Goal: Task Accomplishment & Management: Manage account settings

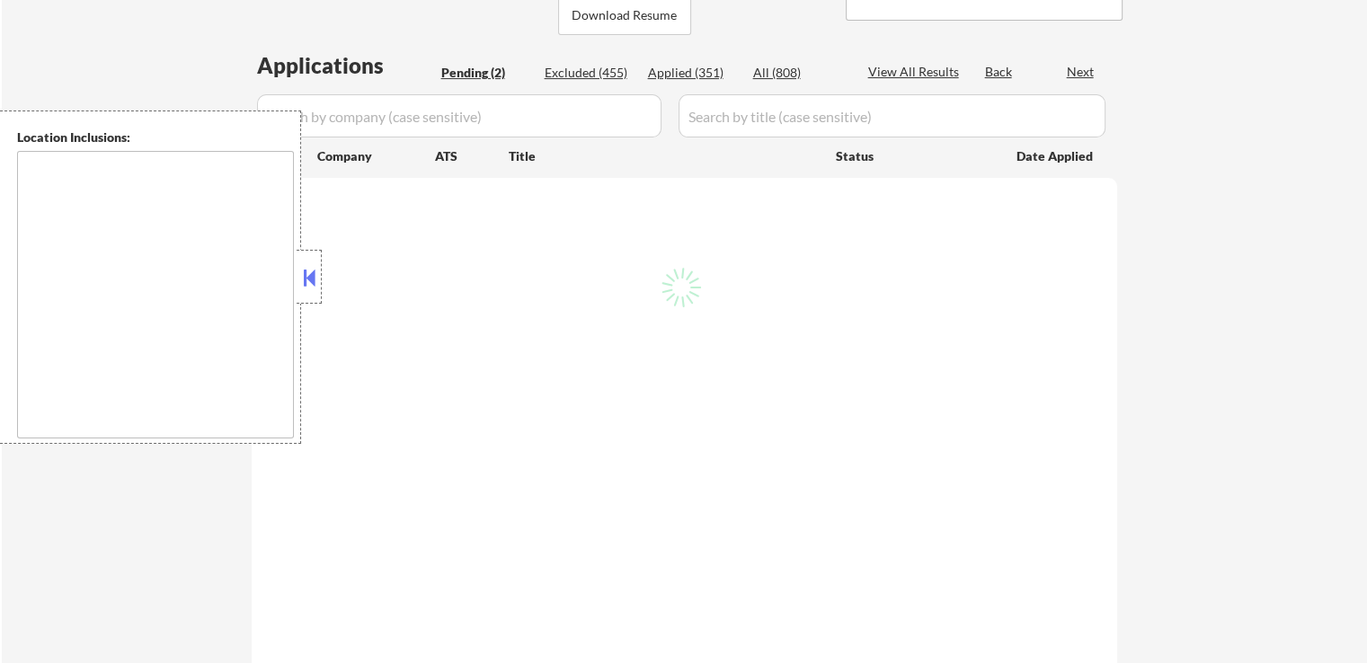
scroll to position [449, 0]
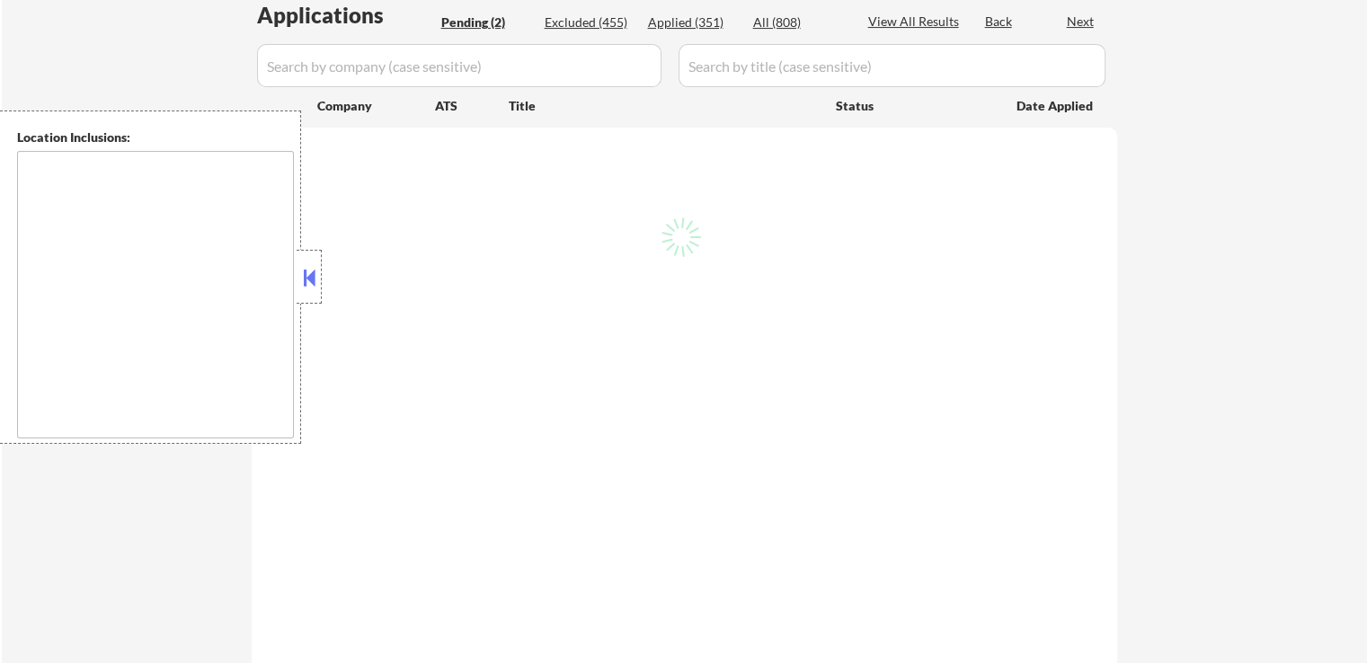
select select ""pending""
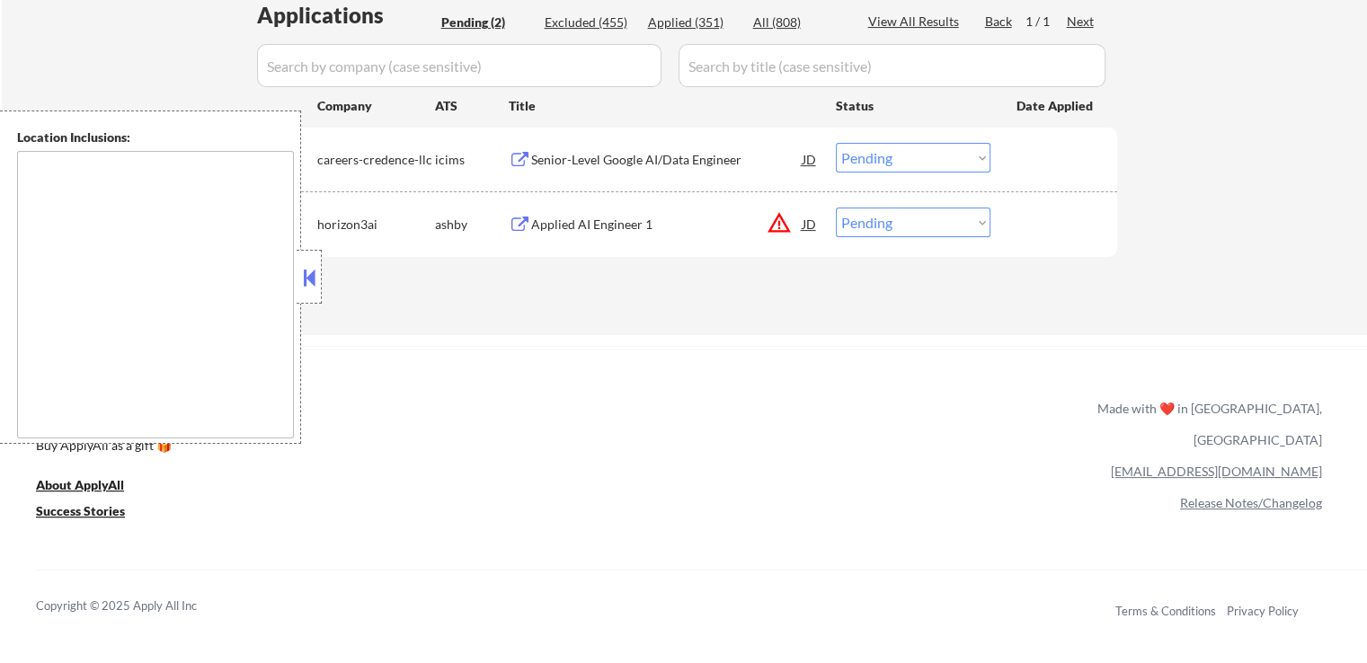
type textarea "[US_STATE]"
click at [787, 224] on button "warning_amber" at bounding box center [779, 222] width 25 height 25
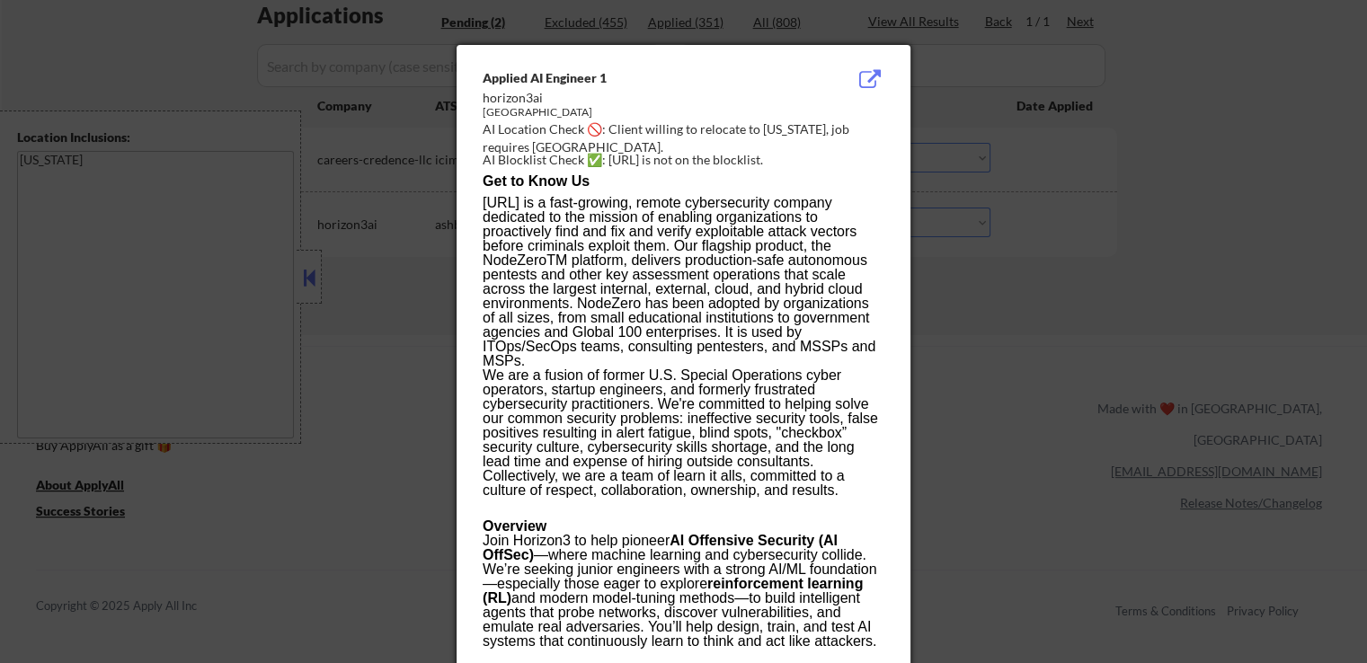
click at [1065, 279] on div at bounding box center [683, 331] width 1367 height 663
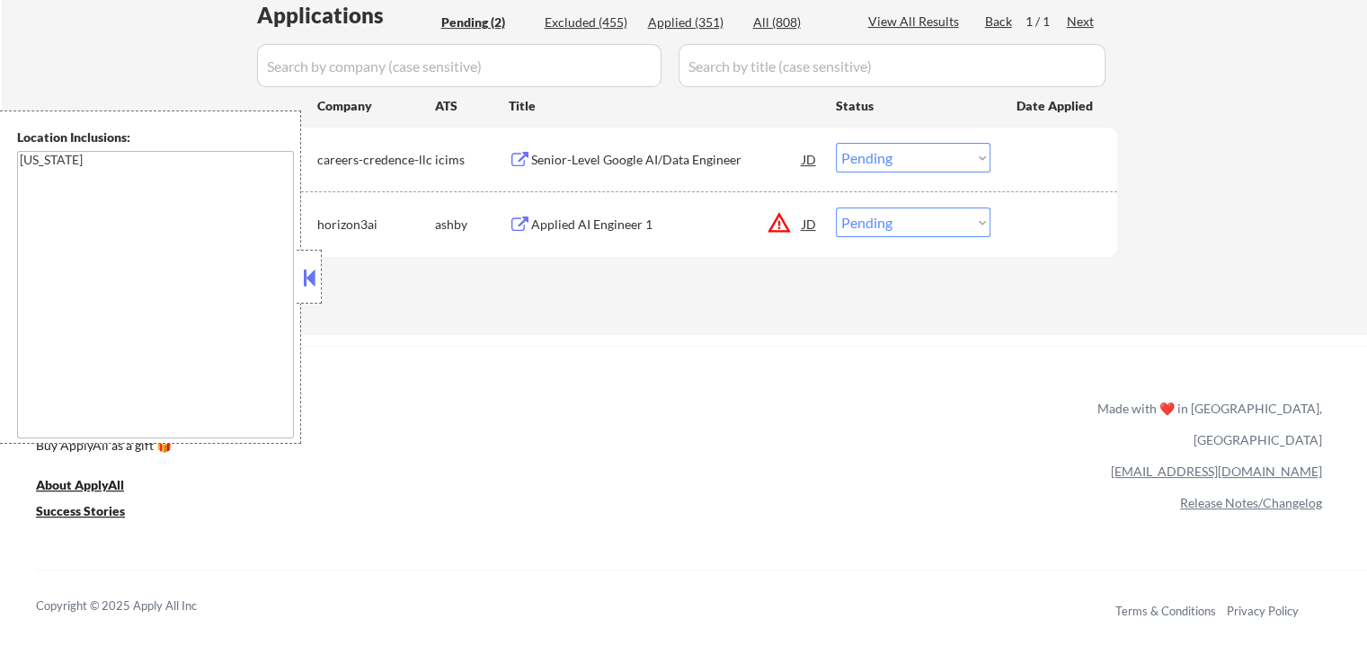
click at [519, 226] on button at bounding box center [520, 225] width 22 height 17
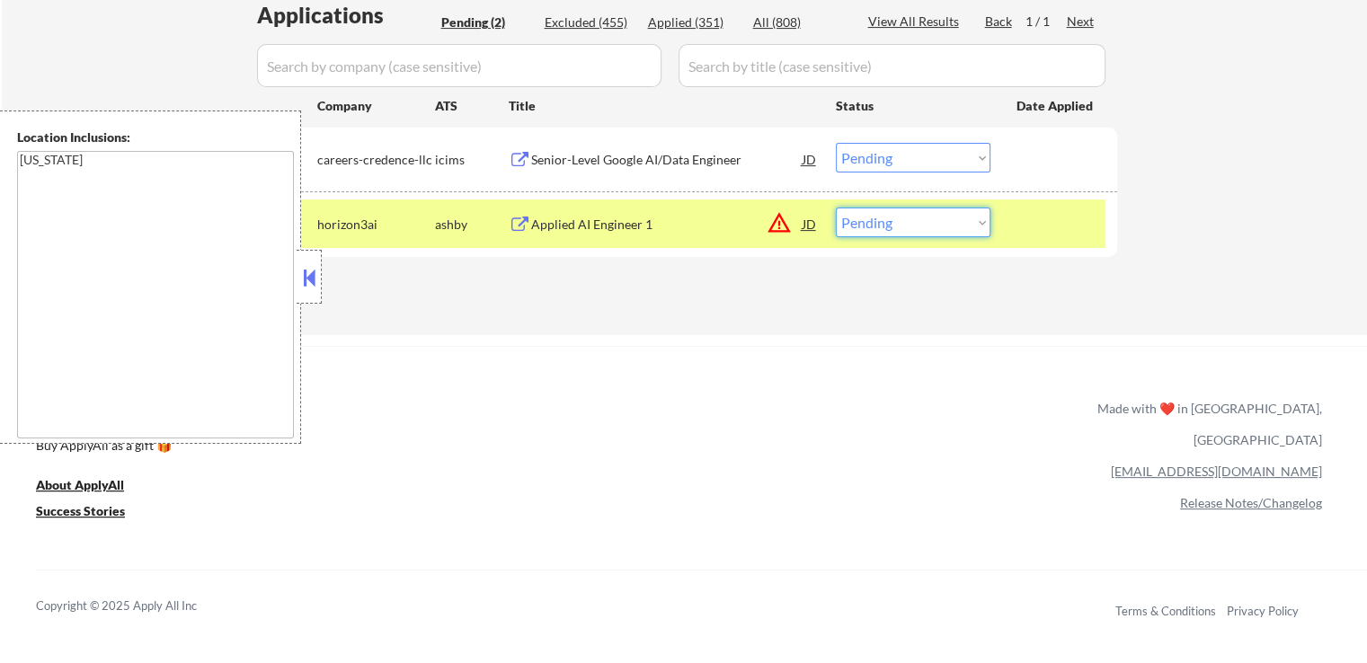
click at [905, 236] on select "Choose an option... Pending Applied Excluded (Questions) Excluded (Expired) Exc…" at bounding box center [913, 223] width 155 height 30
select select ""excluded__location_""
click at [836, 208] on select "Choose an option... Pending Applied Excluded (Questions) Excluded (Expired) Exc…" at bounding box center [913, 223] width 155 height 30
click at [522, 156] on button at bounding box center [520, 160] width 22 height 17
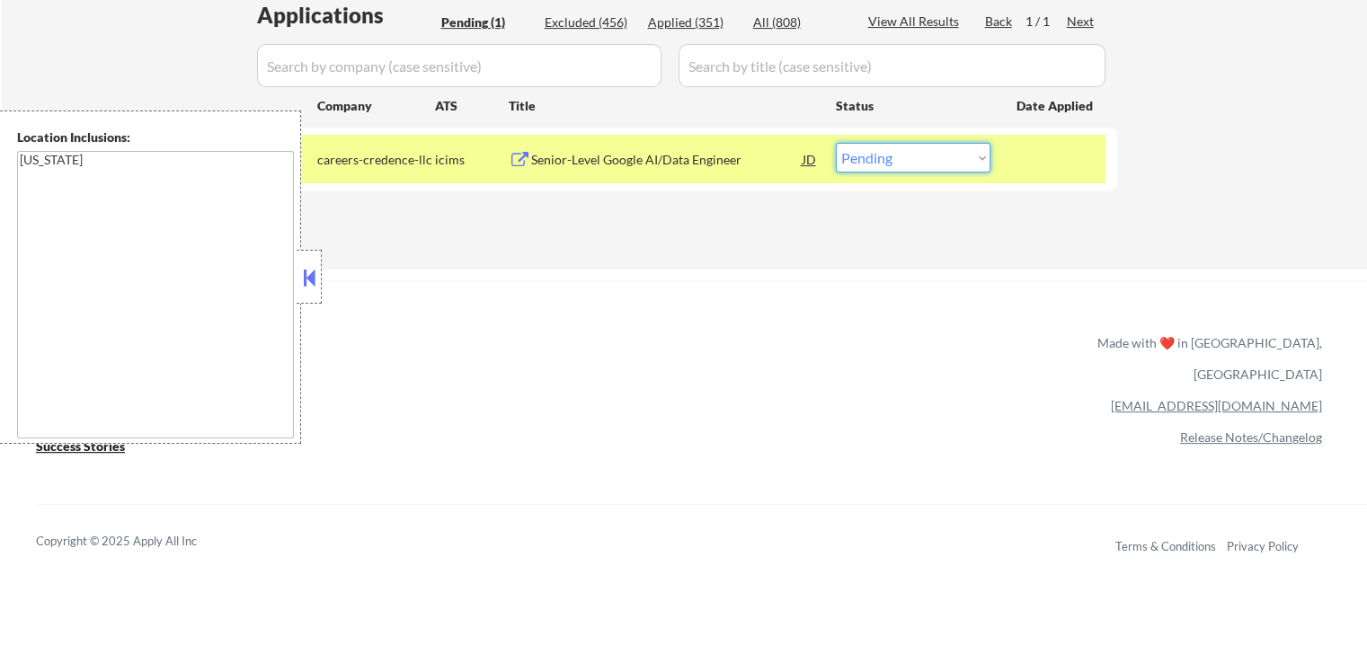
click at [895, 149] on select "Choose an option... Pending Applied Excluded (Questions) Excluded (Expired) Exc…" at bounding box center [913, 158] width 155 height 30
click at [836, 143] on select "Choose an option... Pending Applied Excluded (Questions) Excluded (Expired) Exc…" at bounding box center [913, 158] width 155 height 30
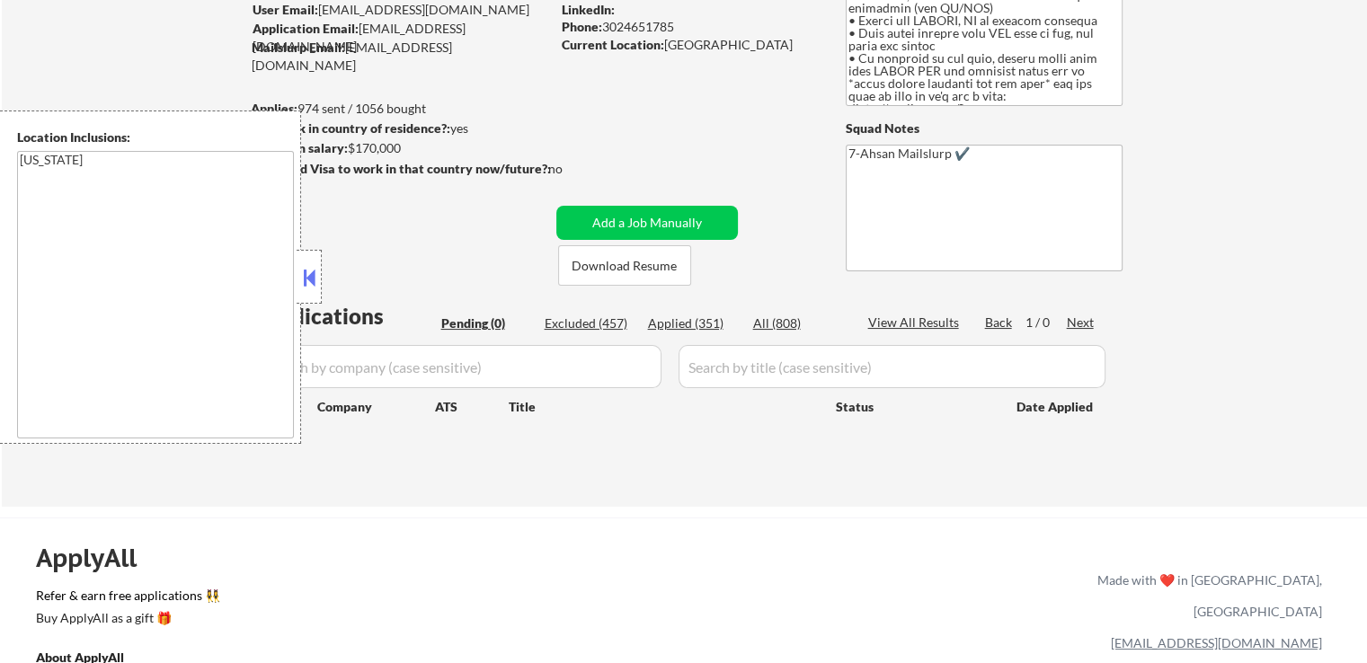
scroll to position [180, 0]
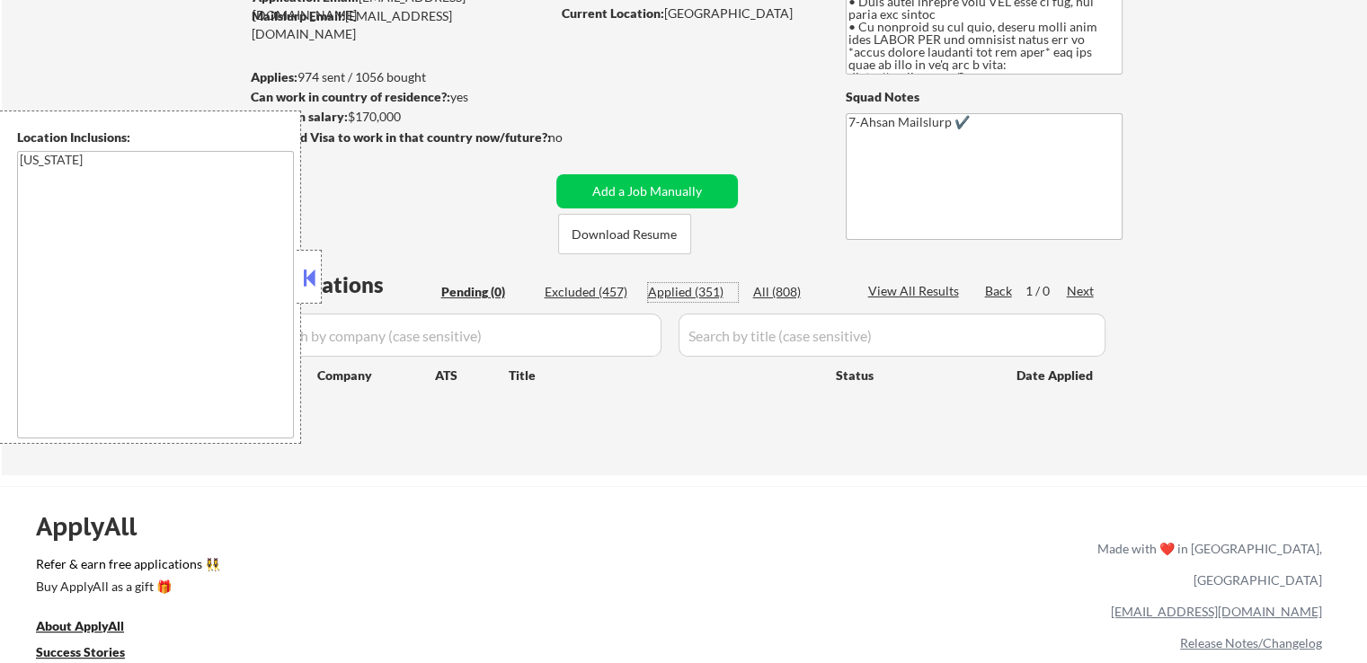
click at [694, 296] on div "Applied (351)" at bounding box center [693, 292] width 90 height 18
select select ""applied""
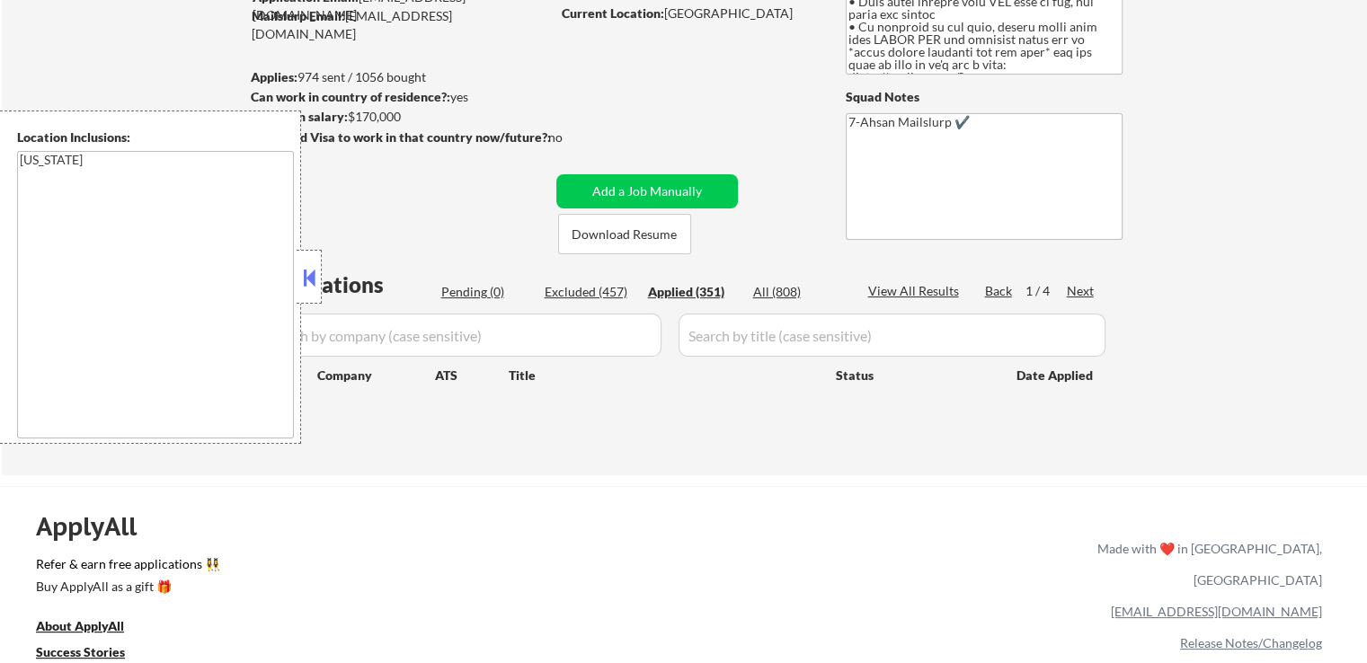
select select ""applied""
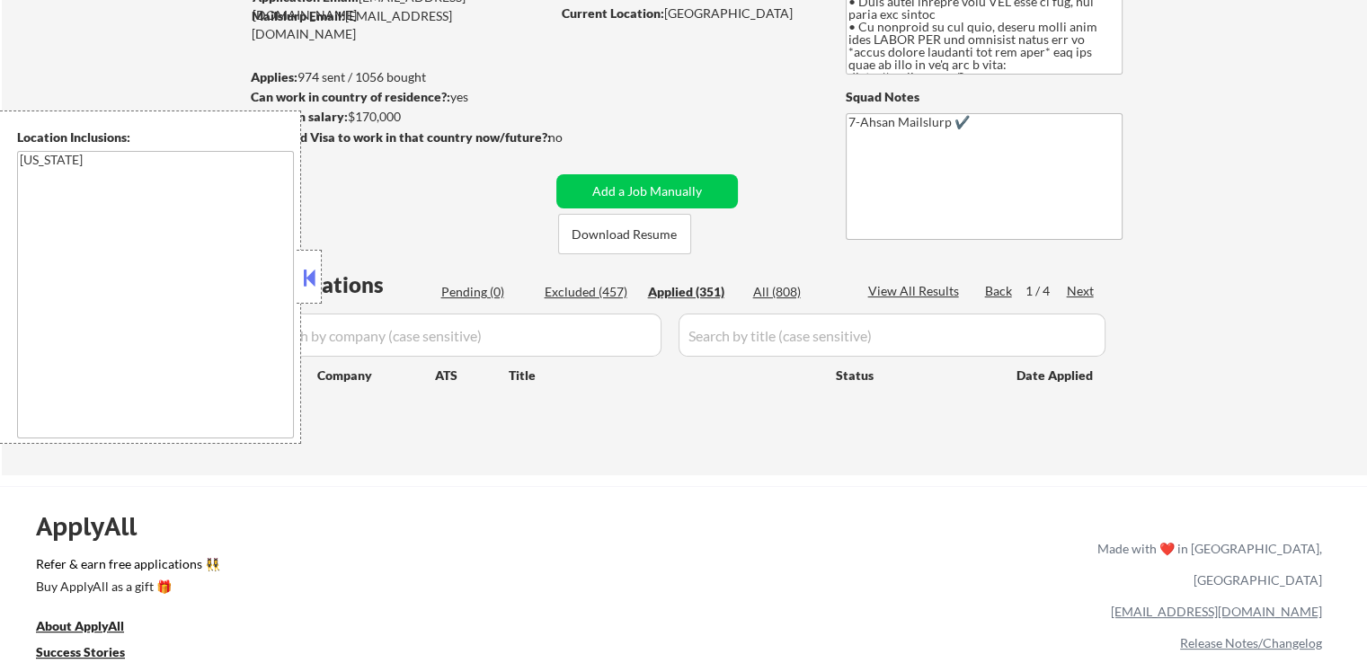
select select ""applied""
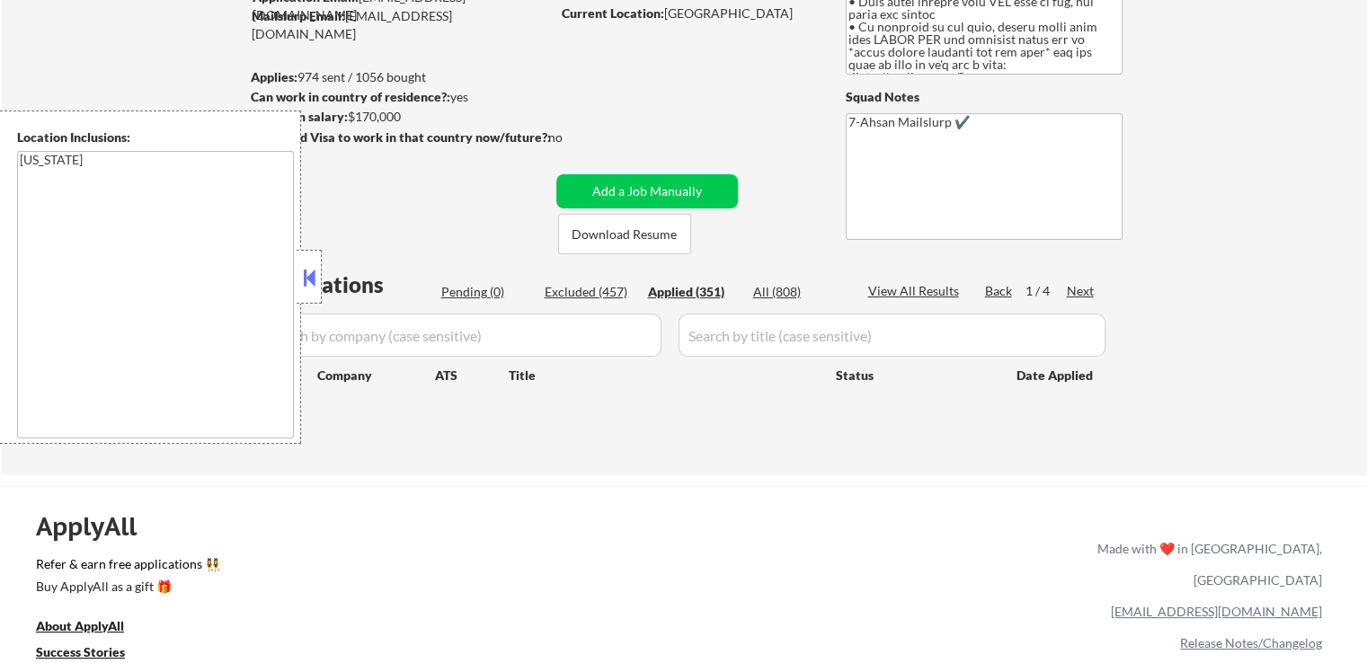
select select ""applied""
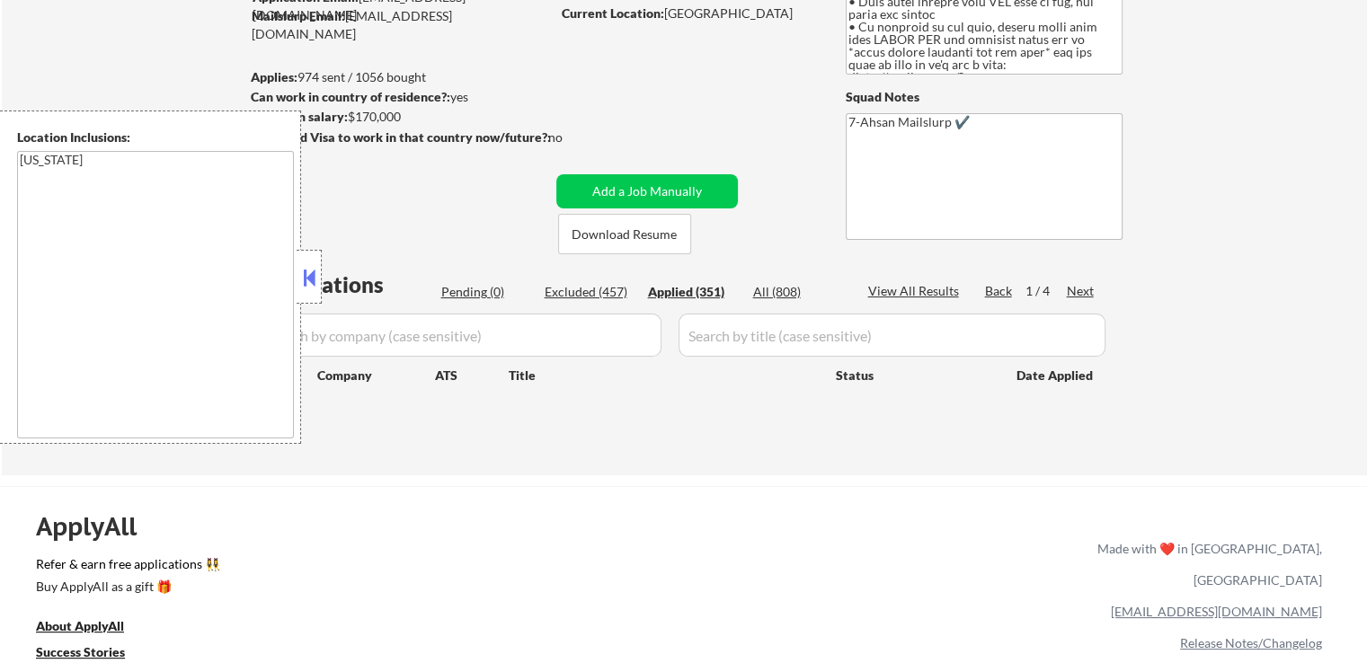
select select ""applied""
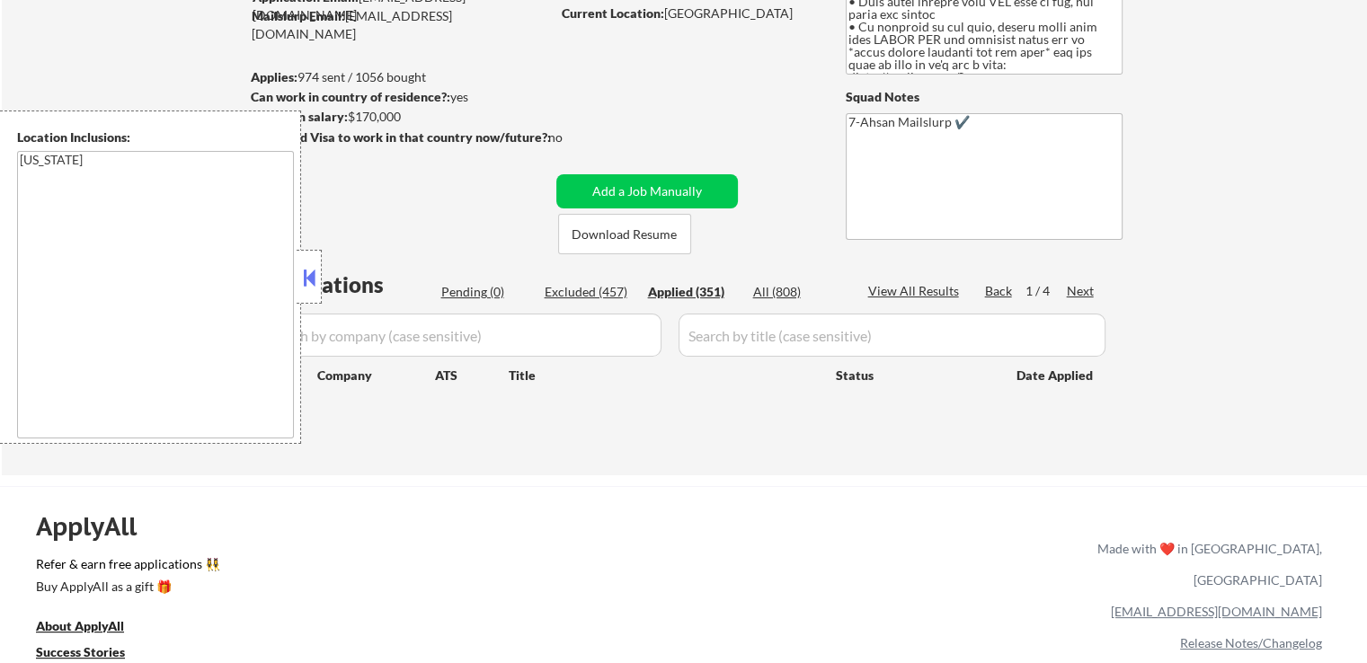
select select ""applied""
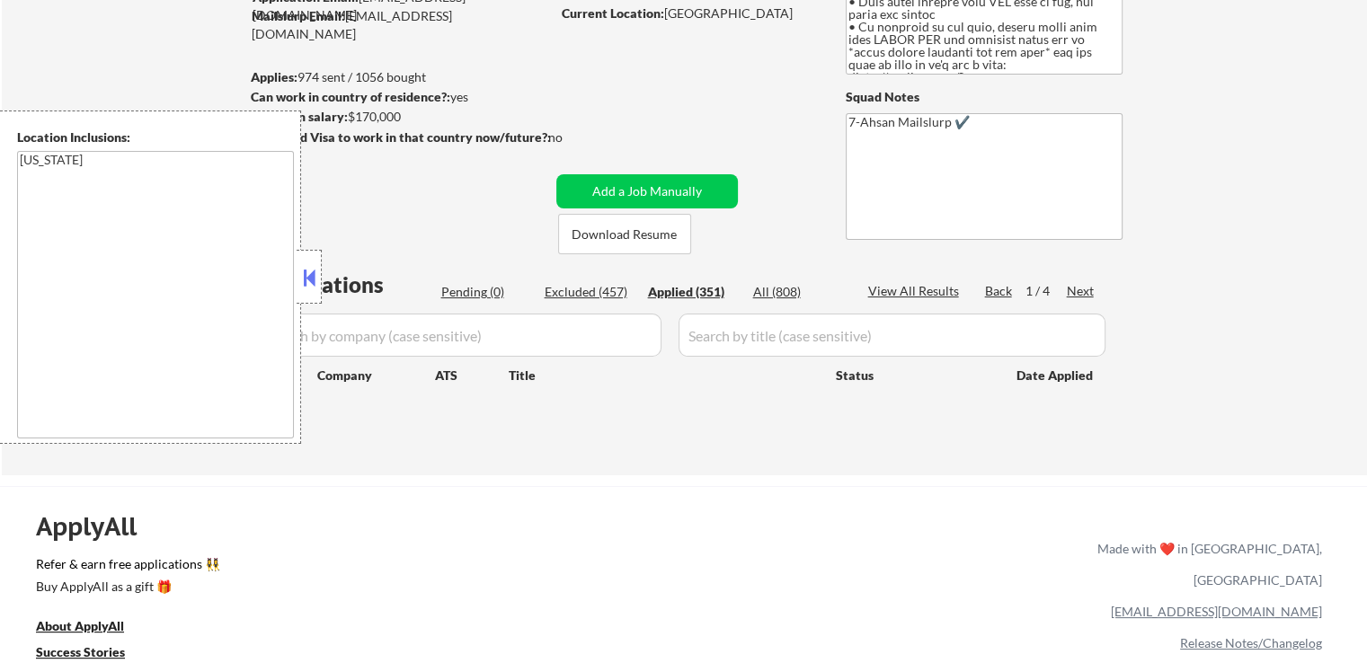
select select ""applied""
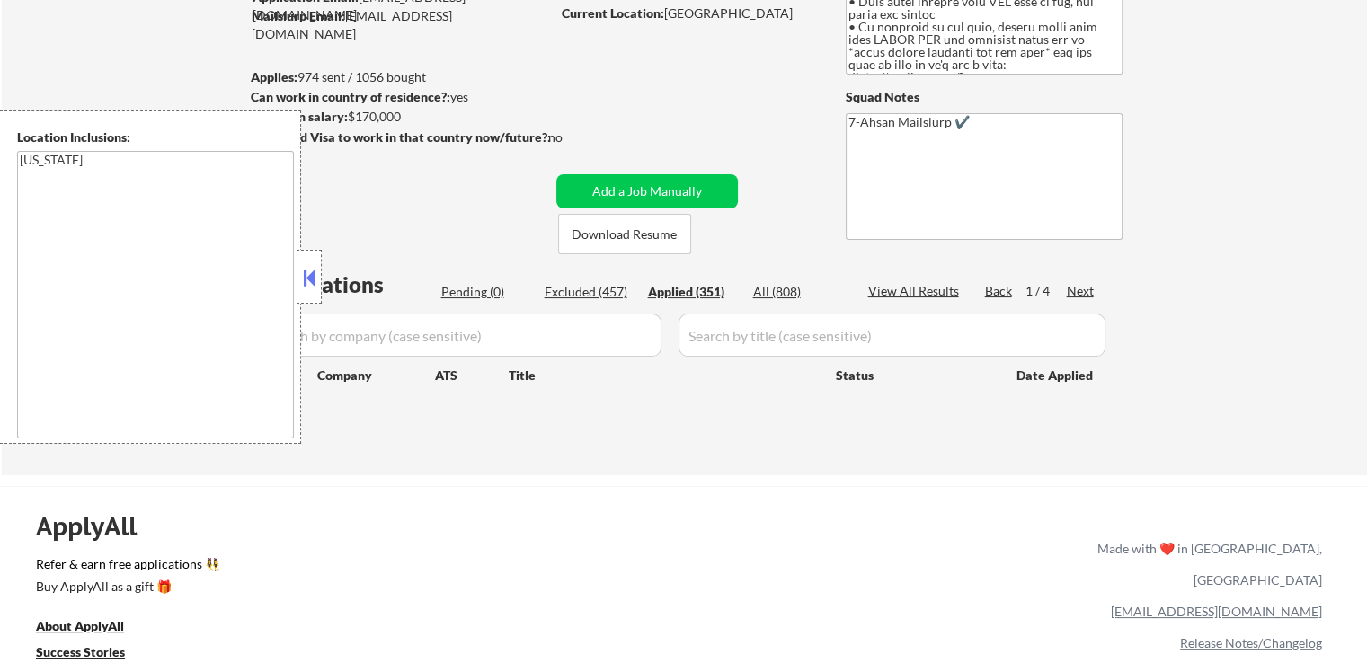
select select ""applied""
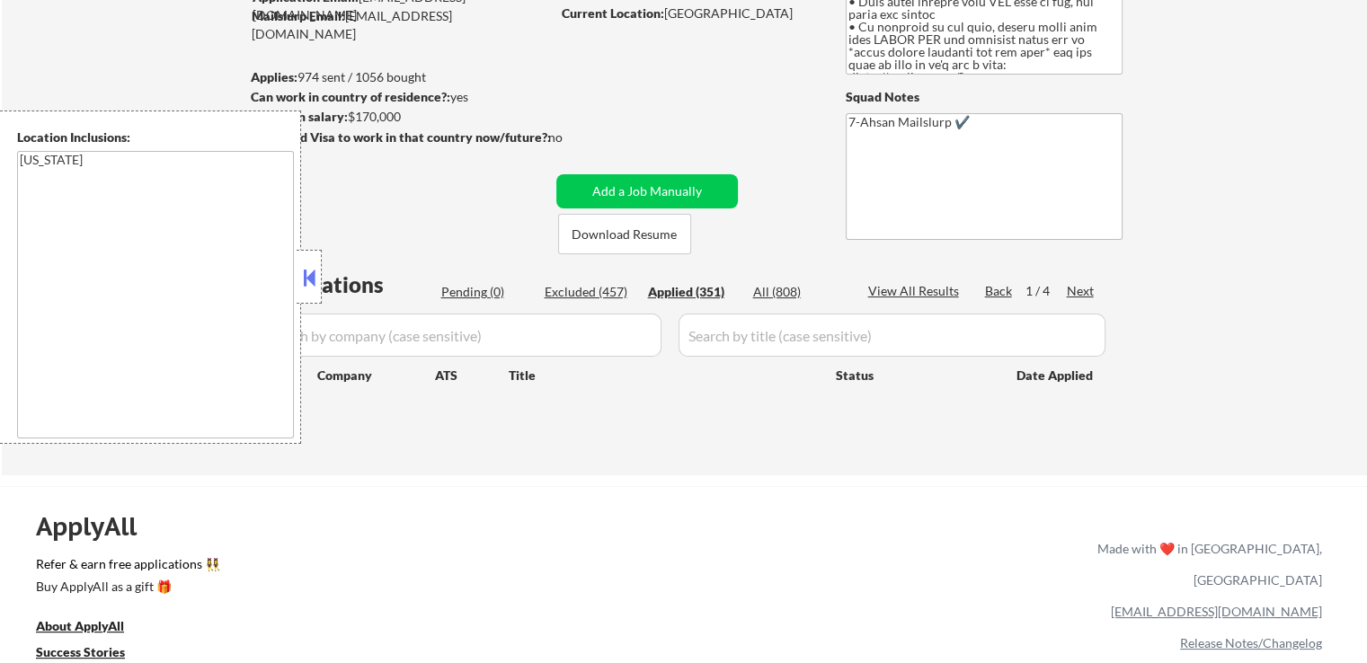
select select ""applied""
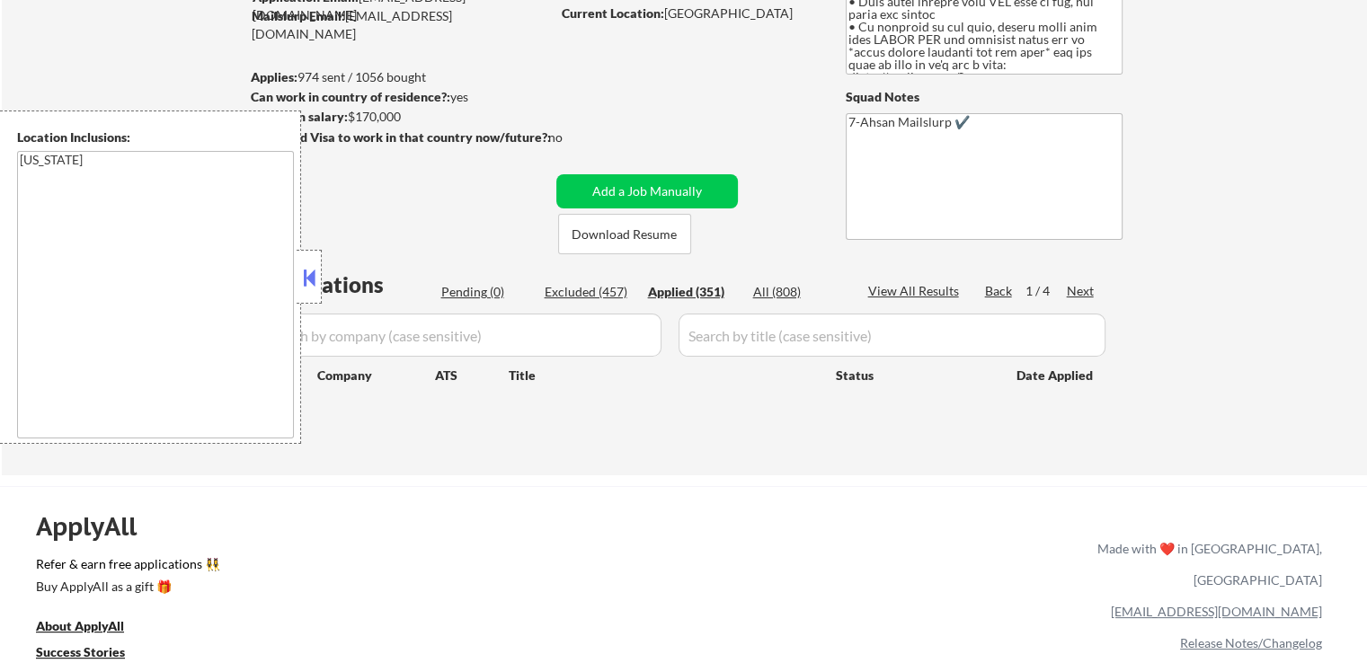
select select ""applied""
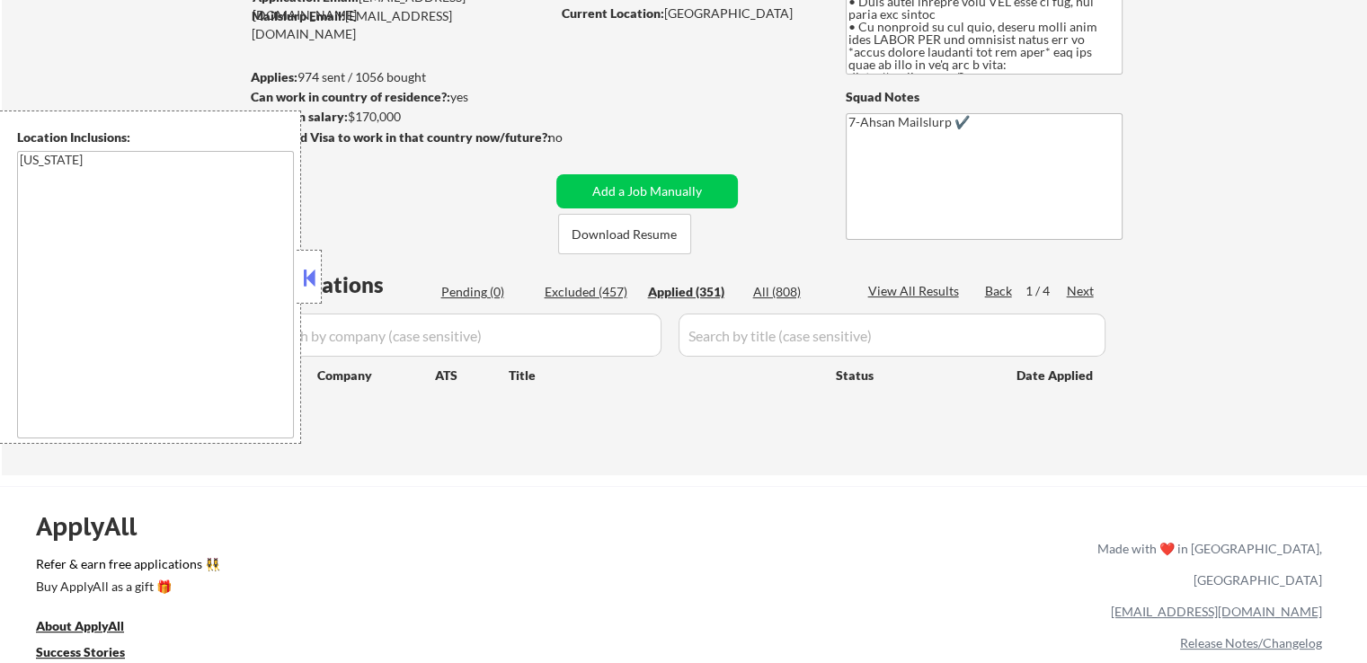
select select ""applied""
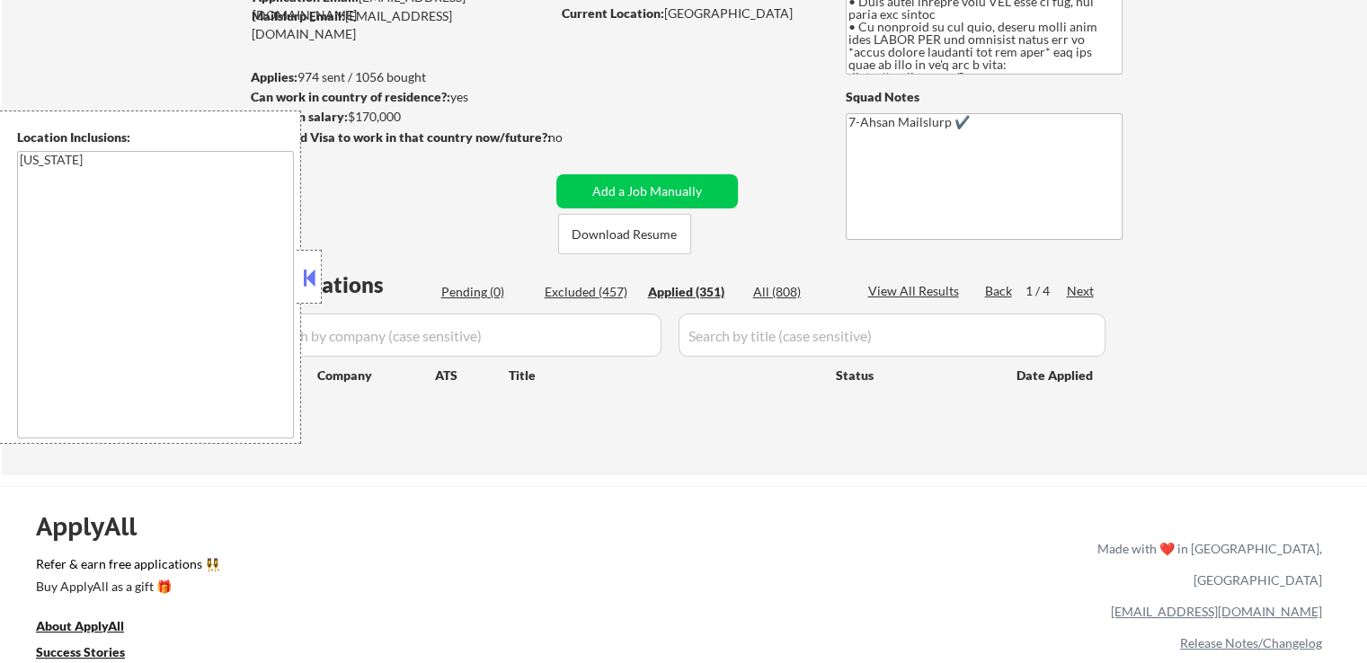
select select ""applied""
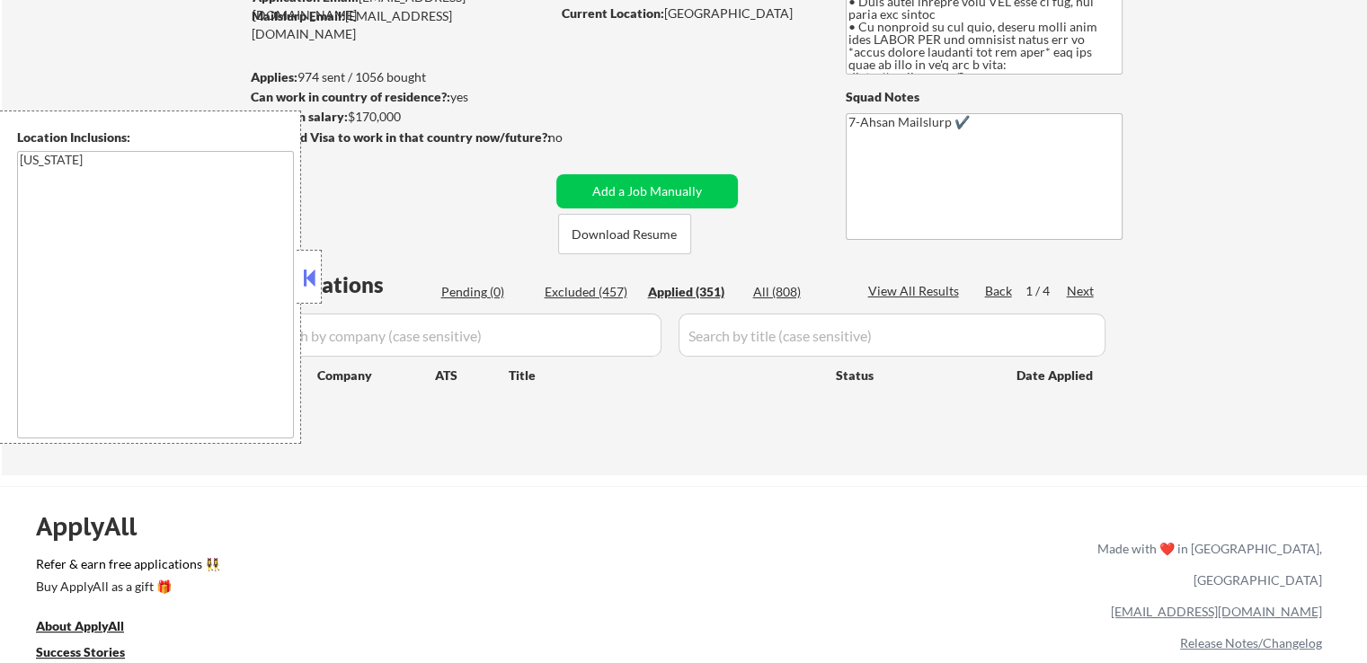
select select ""applied""
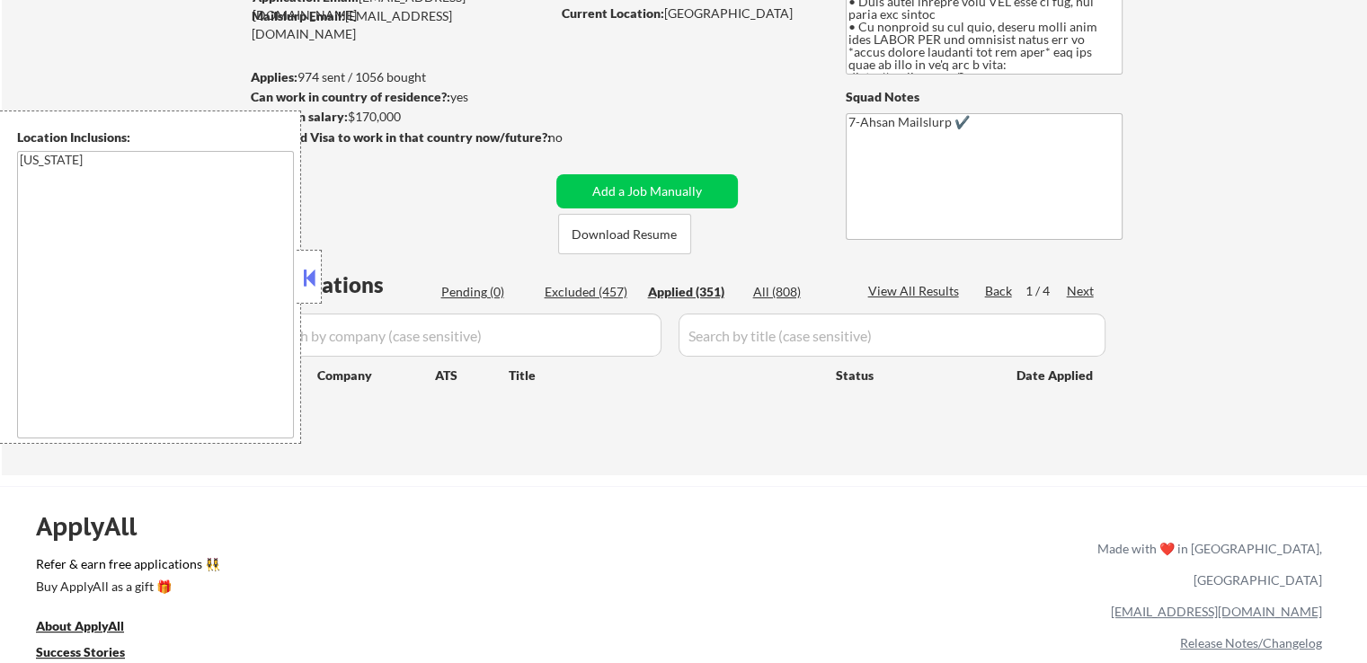
select select ""applied""
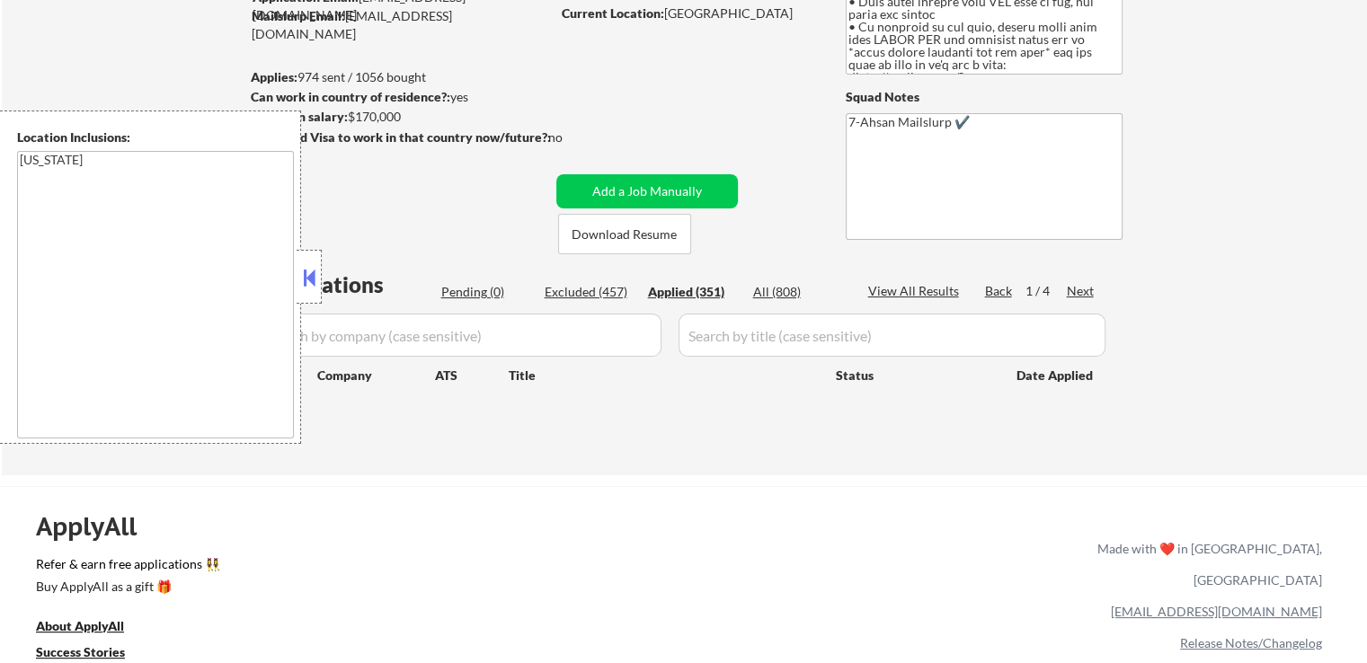
select select ""applied""
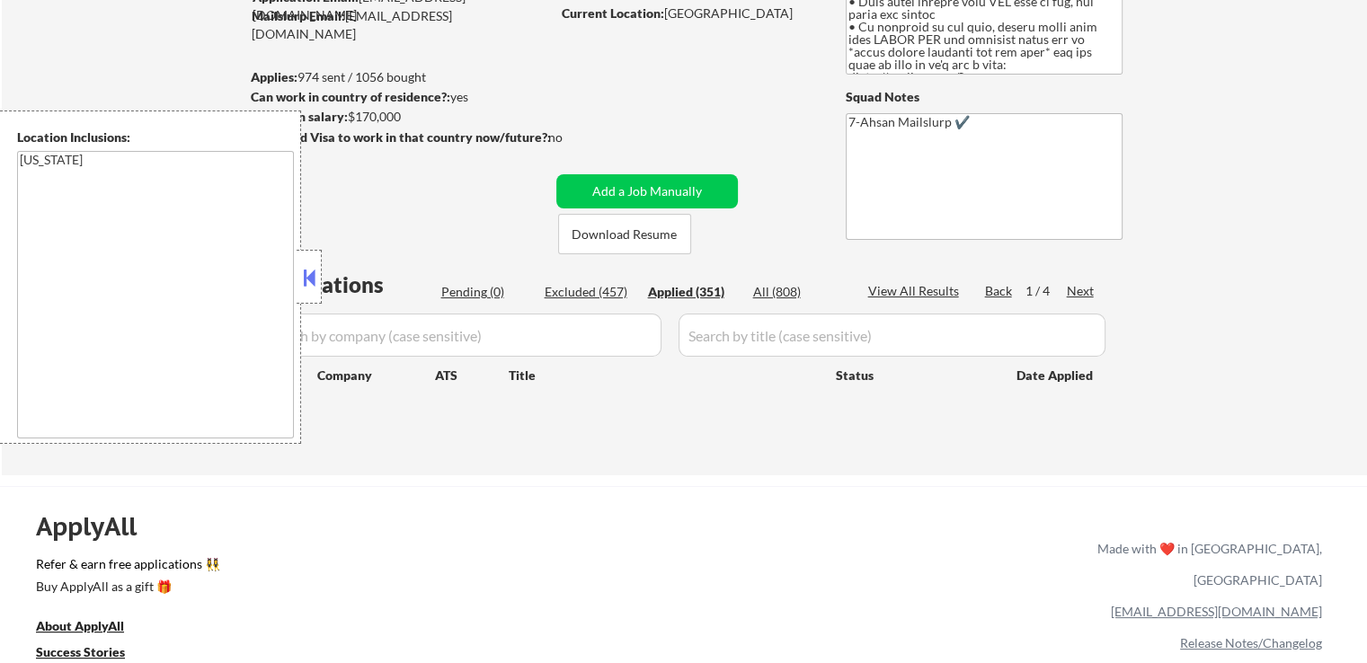
select select ""applied""
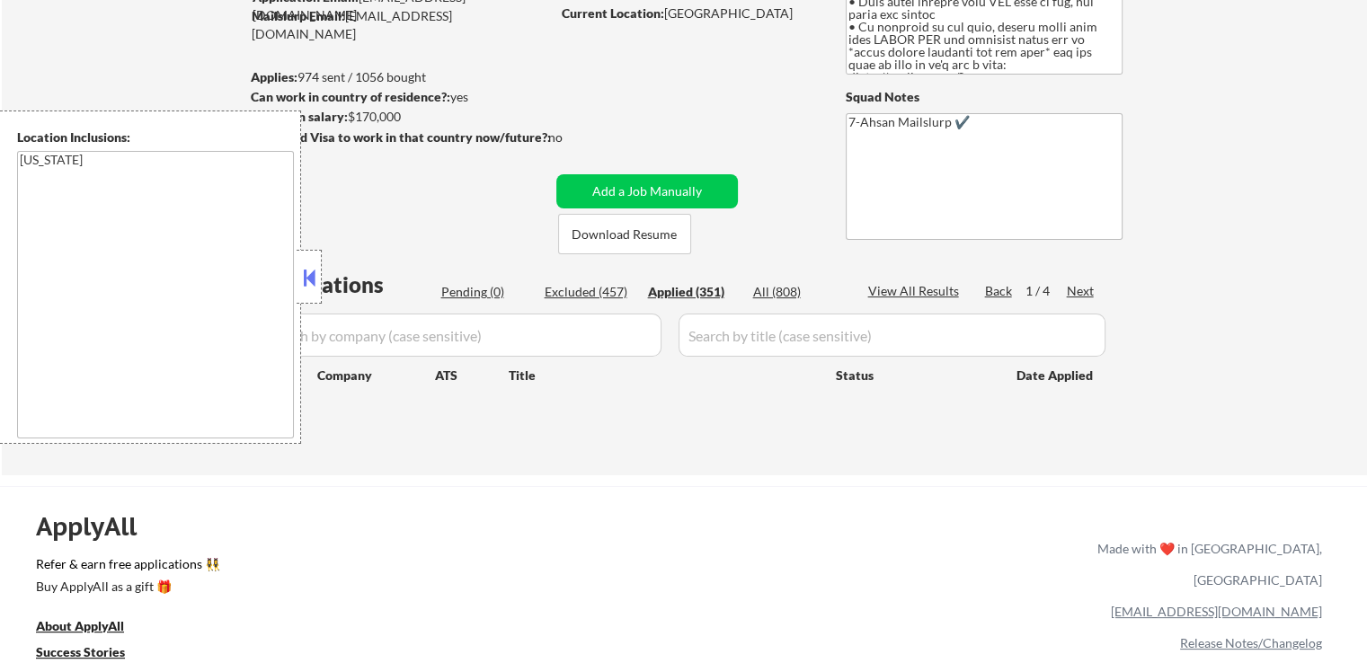
select select ""applied""
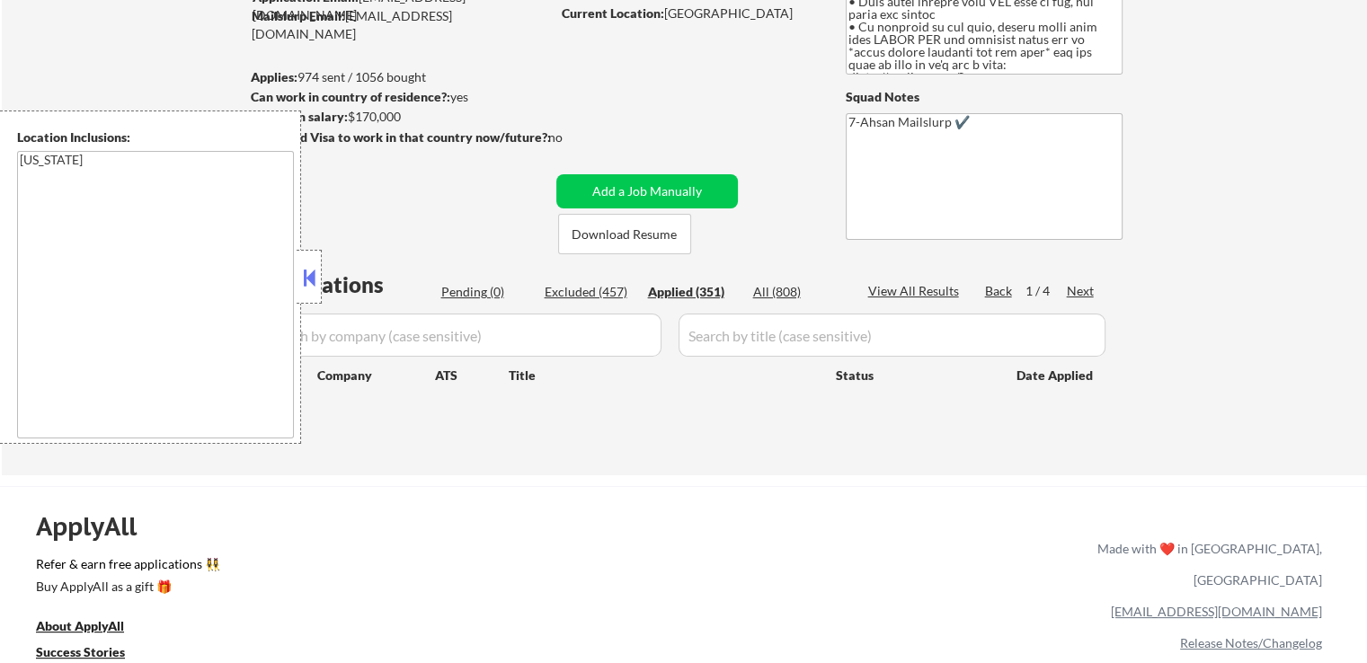
select select ""applied""
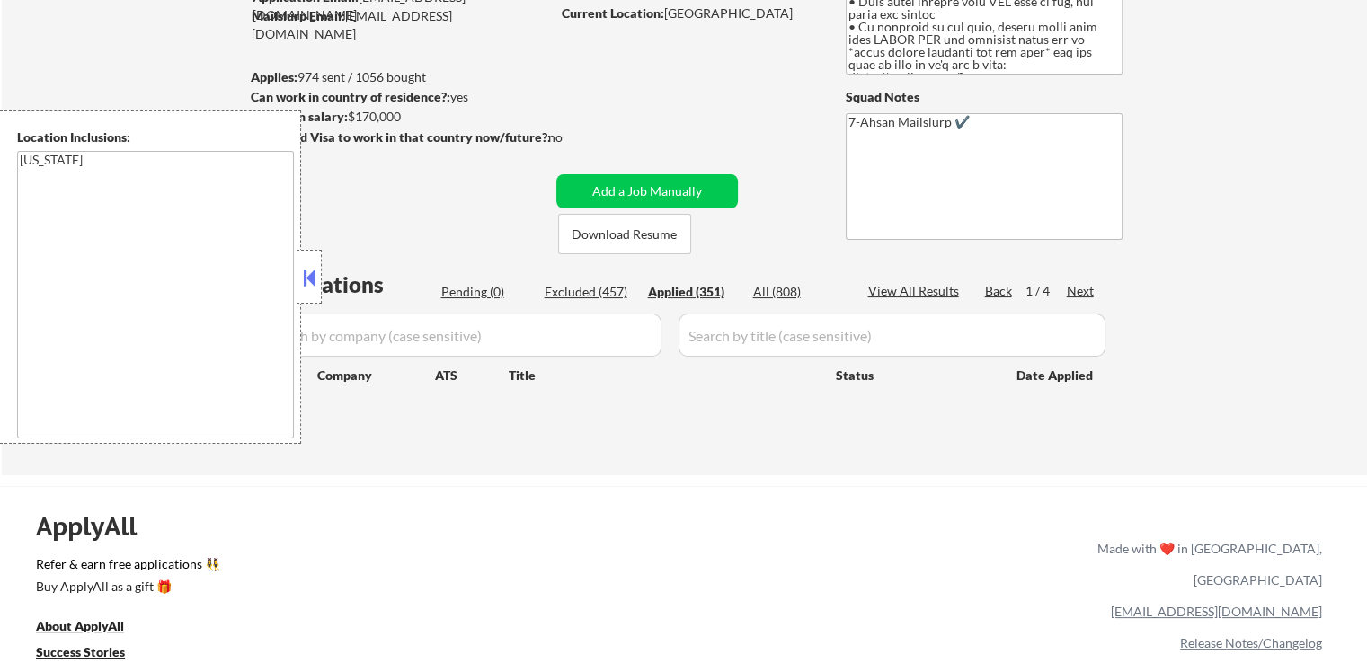
select select ""applied""
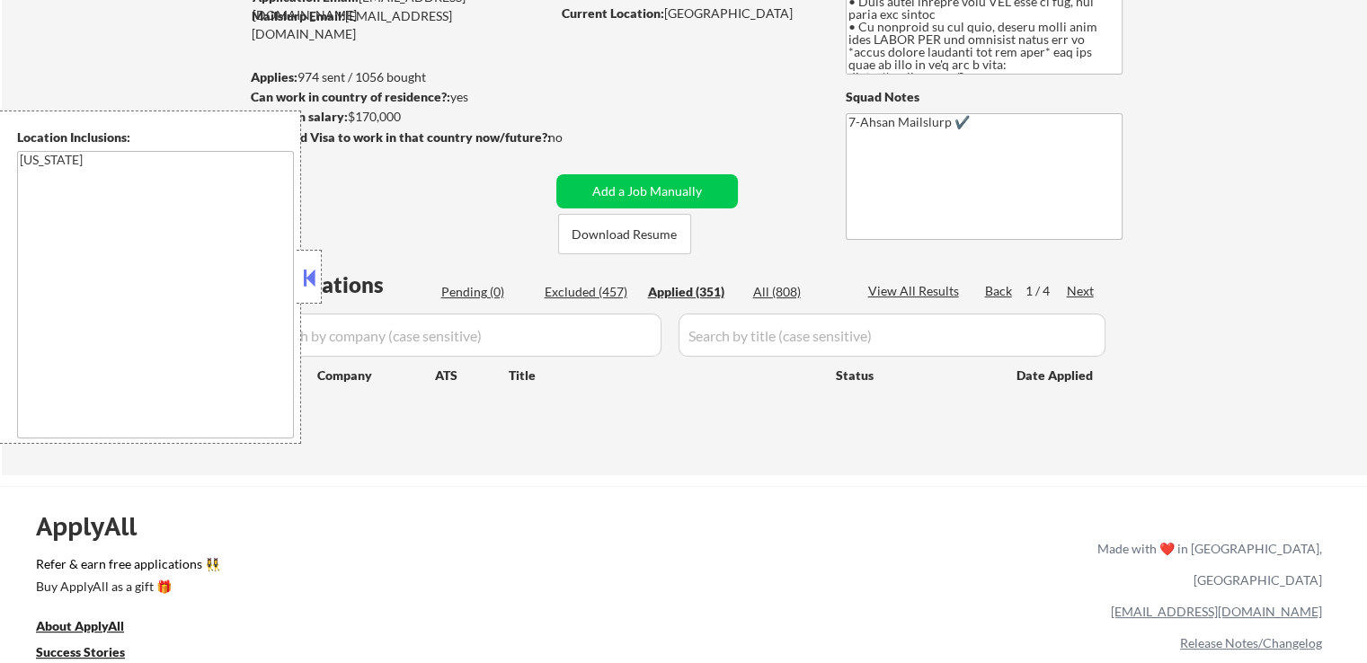
select select ""applied""
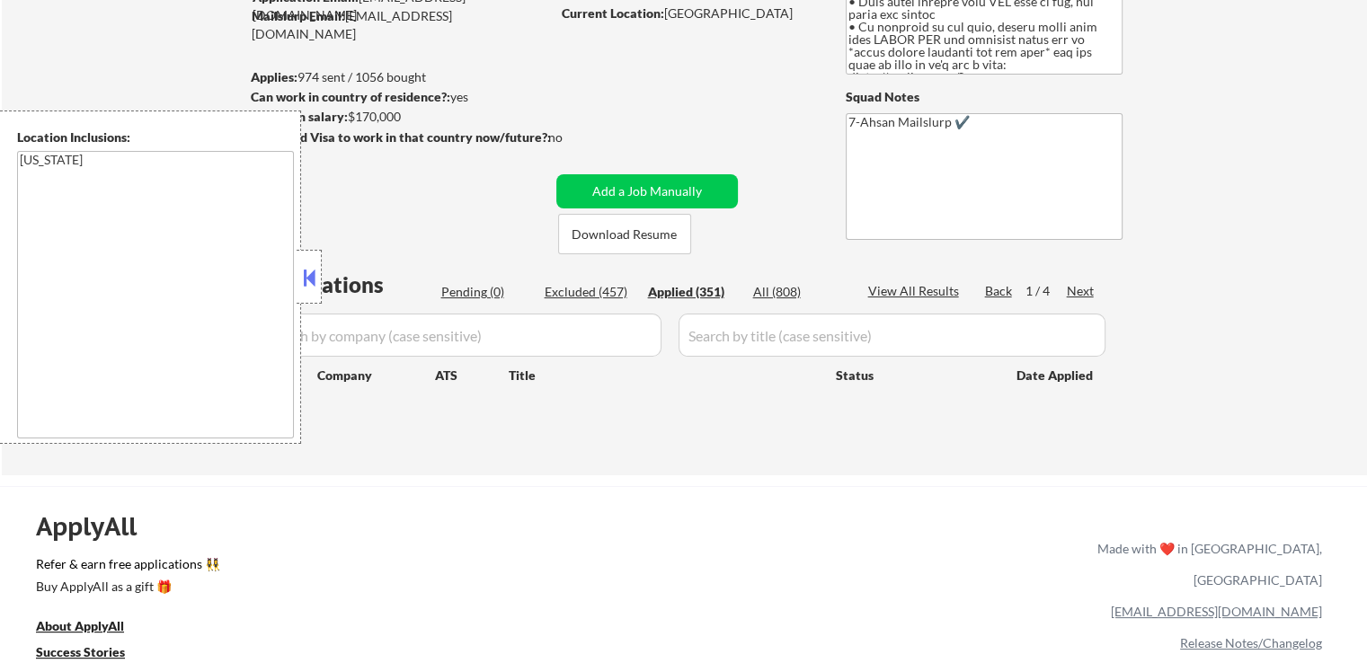
select select ""applied""
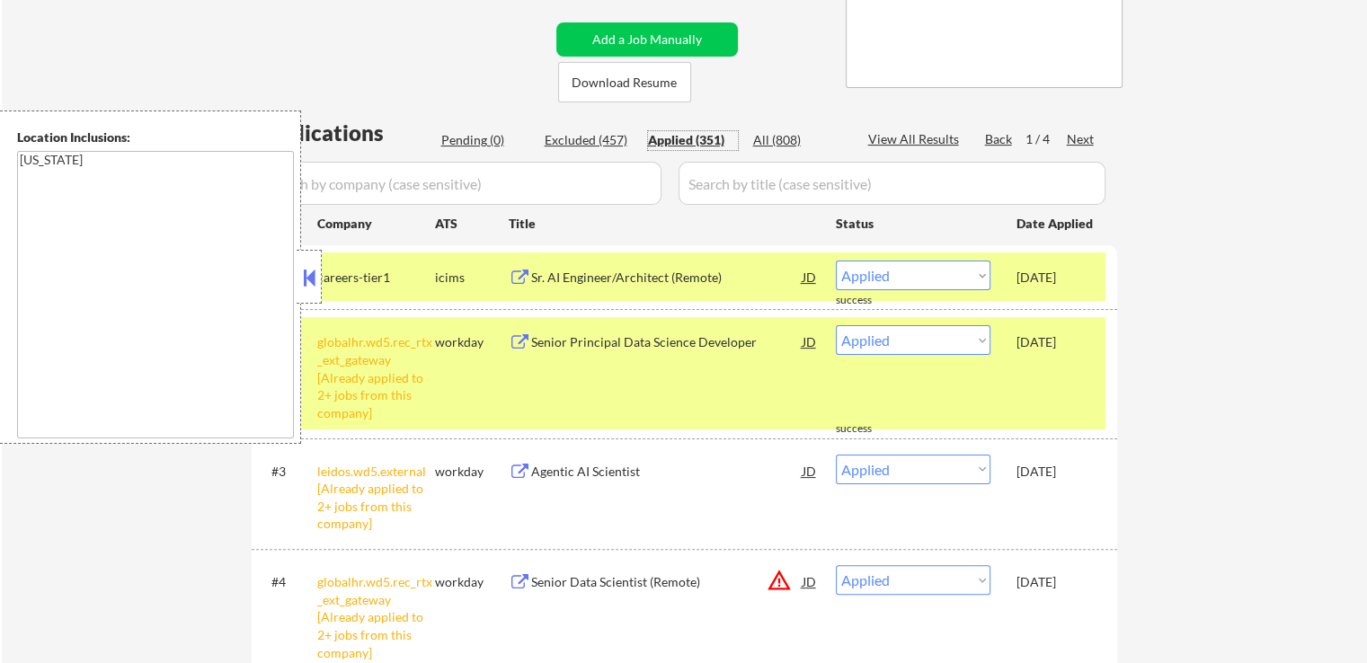
scroll to position [359, 0]
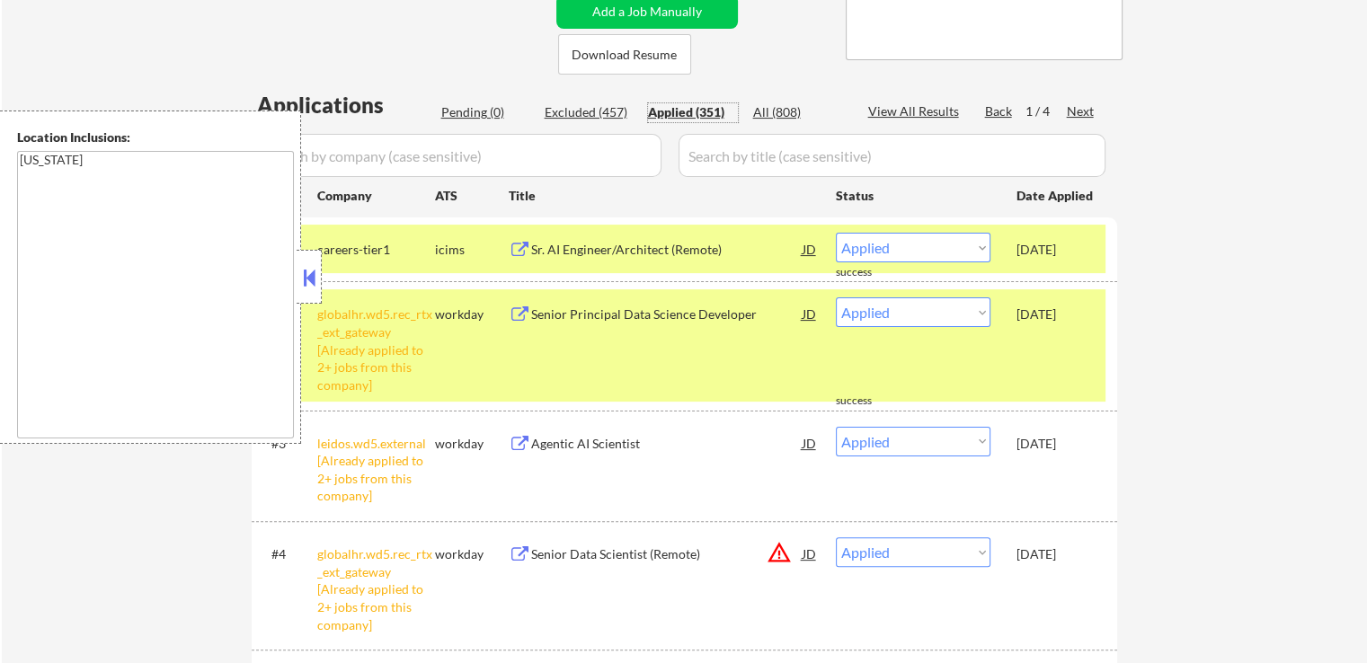
click at [406, 155] on input "input" at bounding box center [459, 155] width 404 height 43
click at [306, 266] on button at bounding box center [309, 277] width 20 height 27
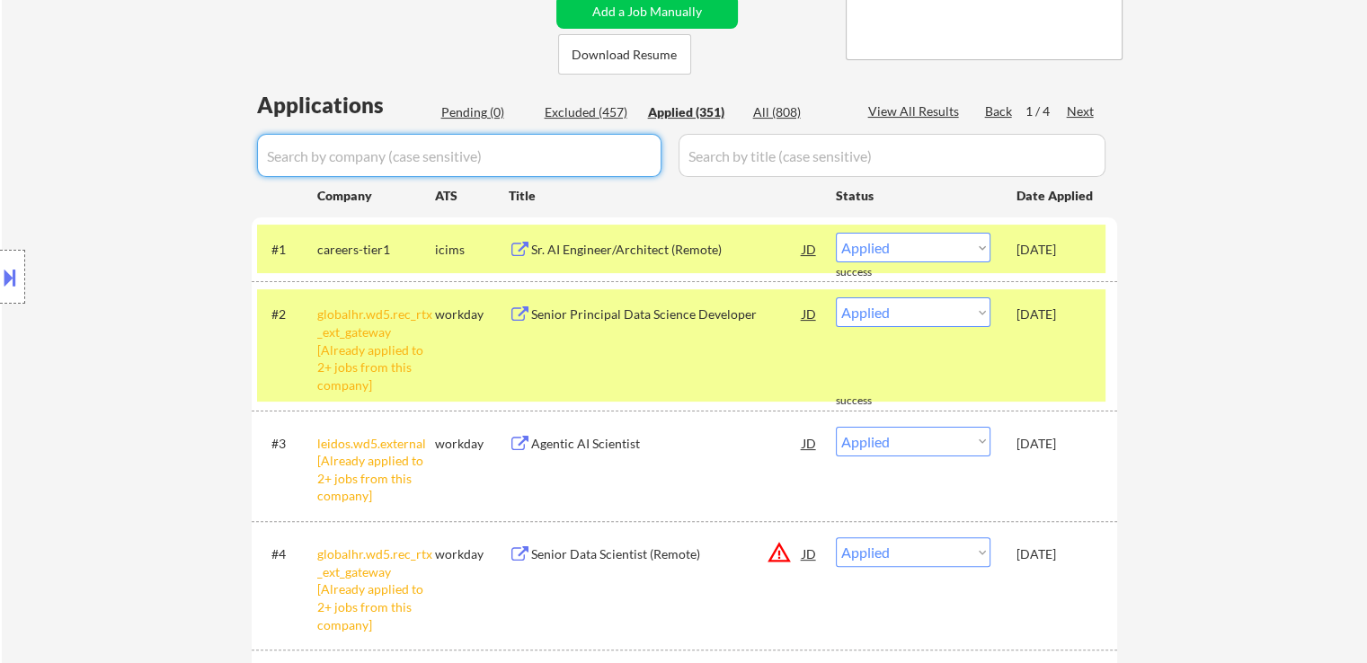
click at [365, 149] on input "input" at bounding box center [459, 155] width 404 height 43
paste input "gdit"
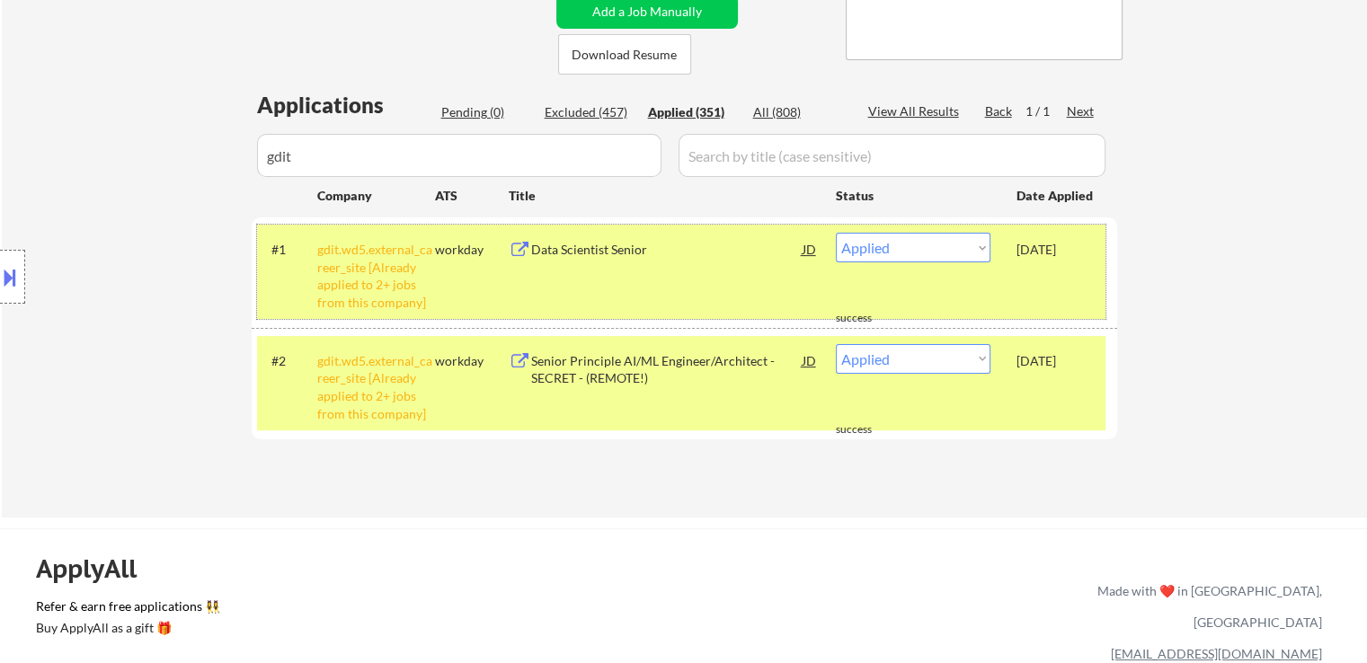
drag, startPoint x: 288, startPoint y: 157, endPoint x: 120, endPoint y: 158, distance: 167.1
paste input "skylighthq"
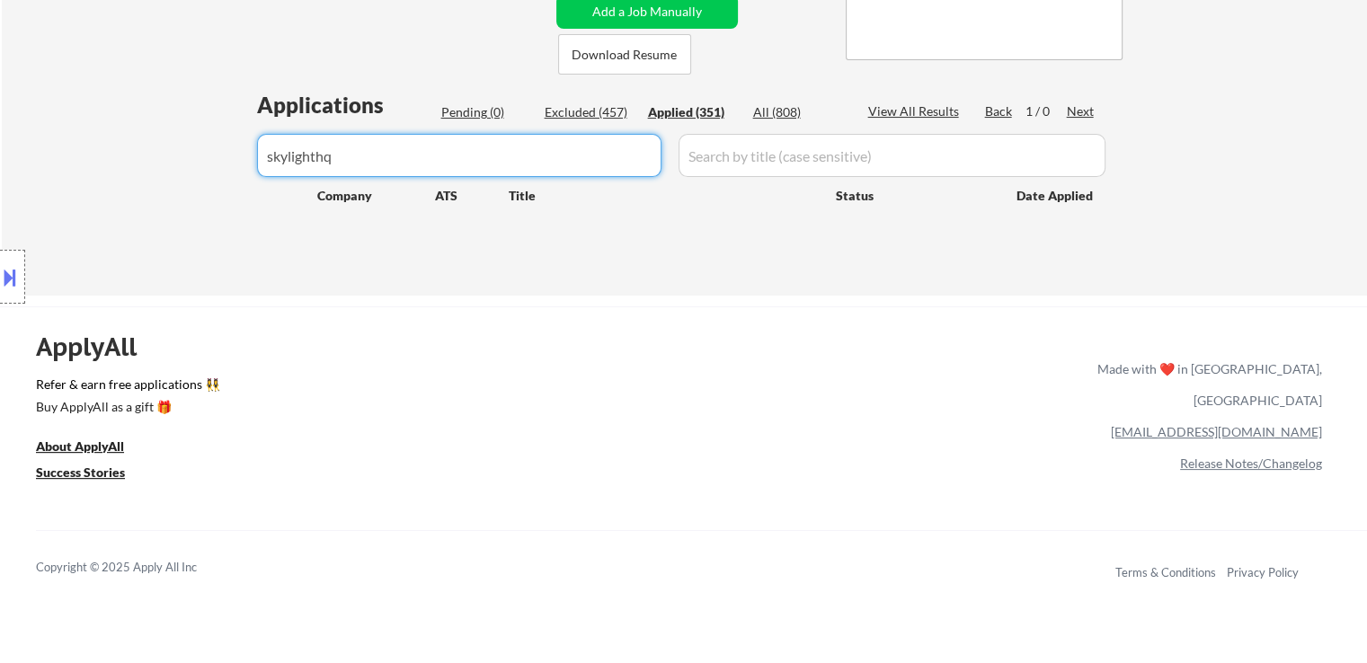
type input "skylighthq"
click at [607, 253] on div "Applications Pending (0) Excluded (457) Applied (351) All (808) View All Result…" at bounding box center [684, 176] width 865 height 172
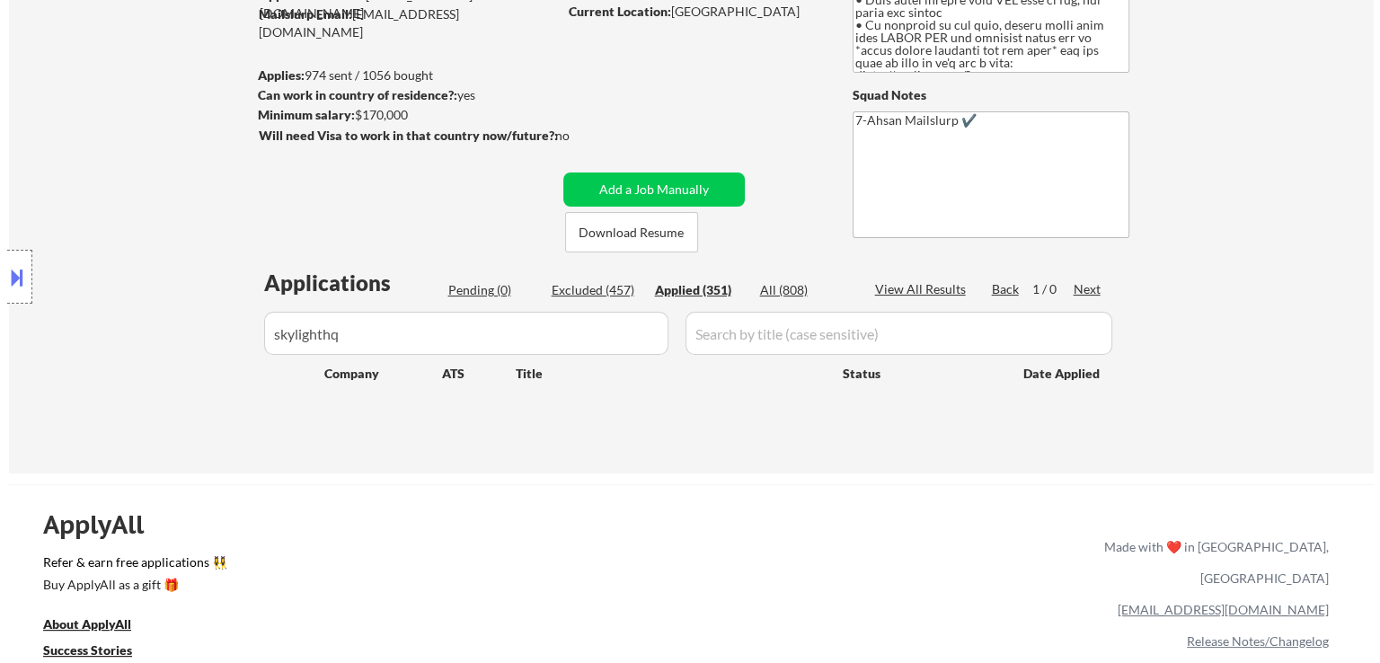
scroll to position [180, 0]
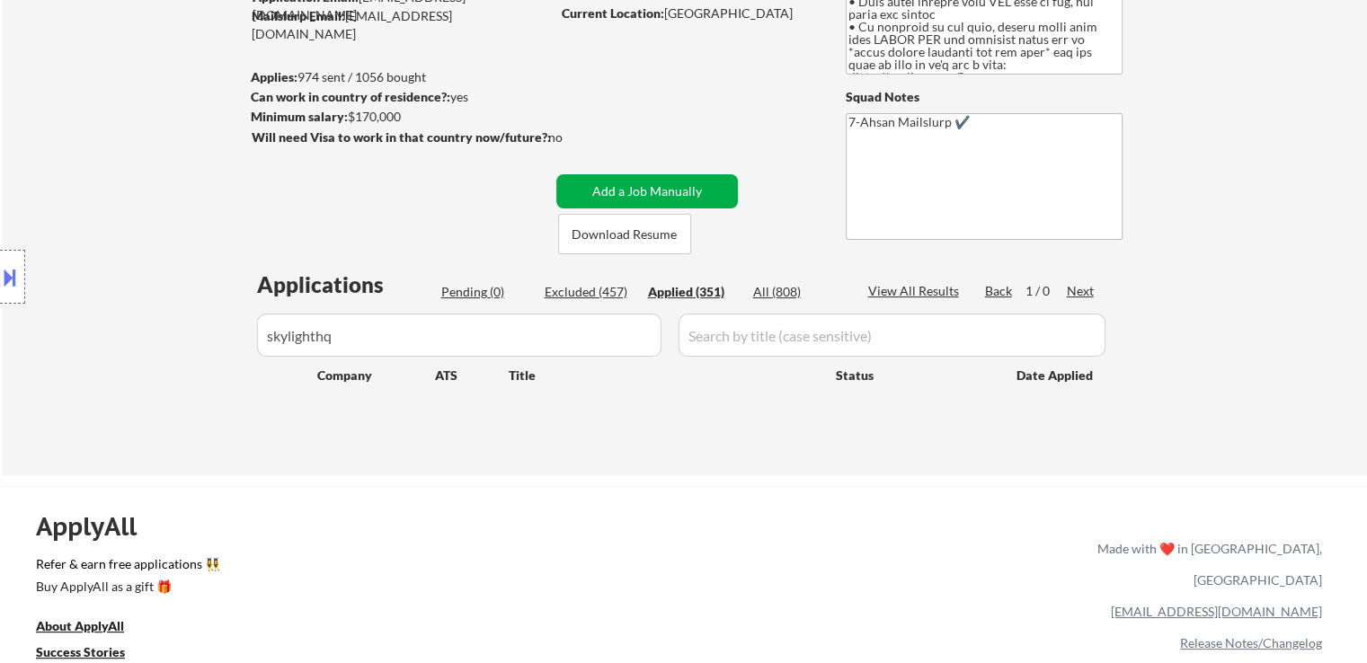
click at [629, 191] on button "Add a Job Manually" at bounding box center [647, 191] width 182 height 34
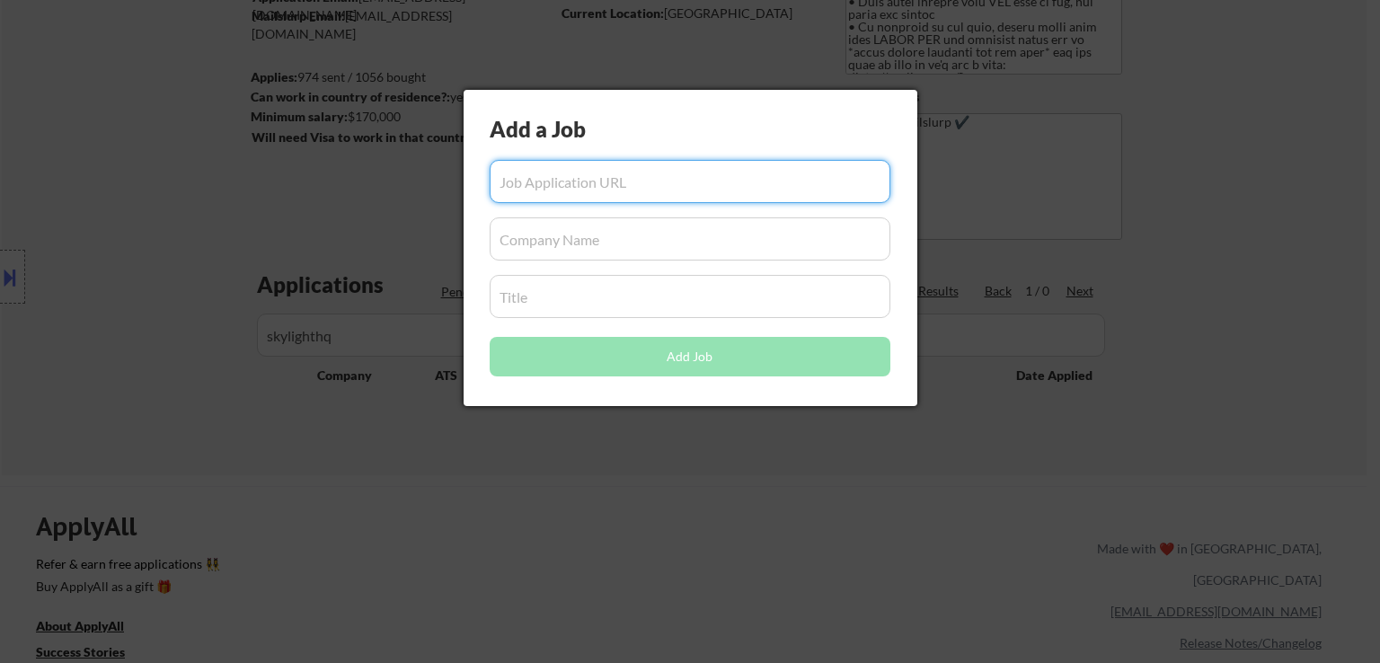
paste input "[URL][DOMAIN_NAME]"
type input "[URL][DOMAIN_NAME]"
click at [611, 251] on input "input" at bounding box center [690, 238] width 401 height 43
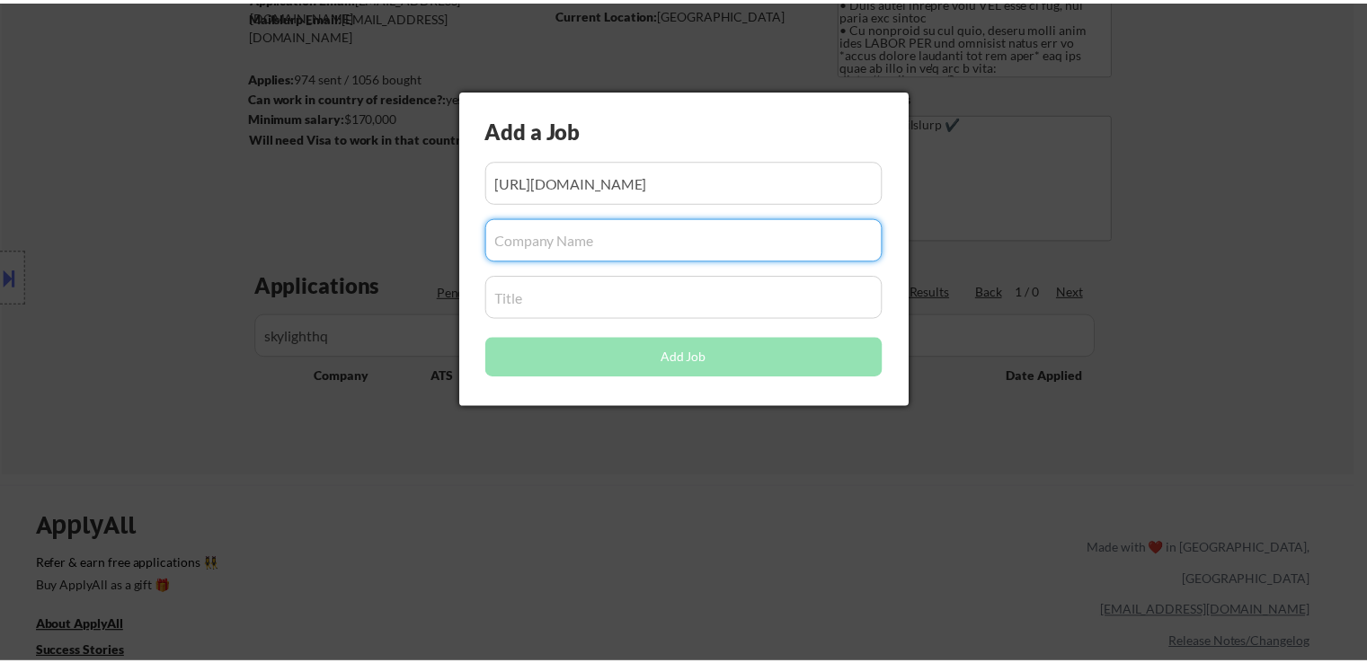
scroll to position [0, 0]
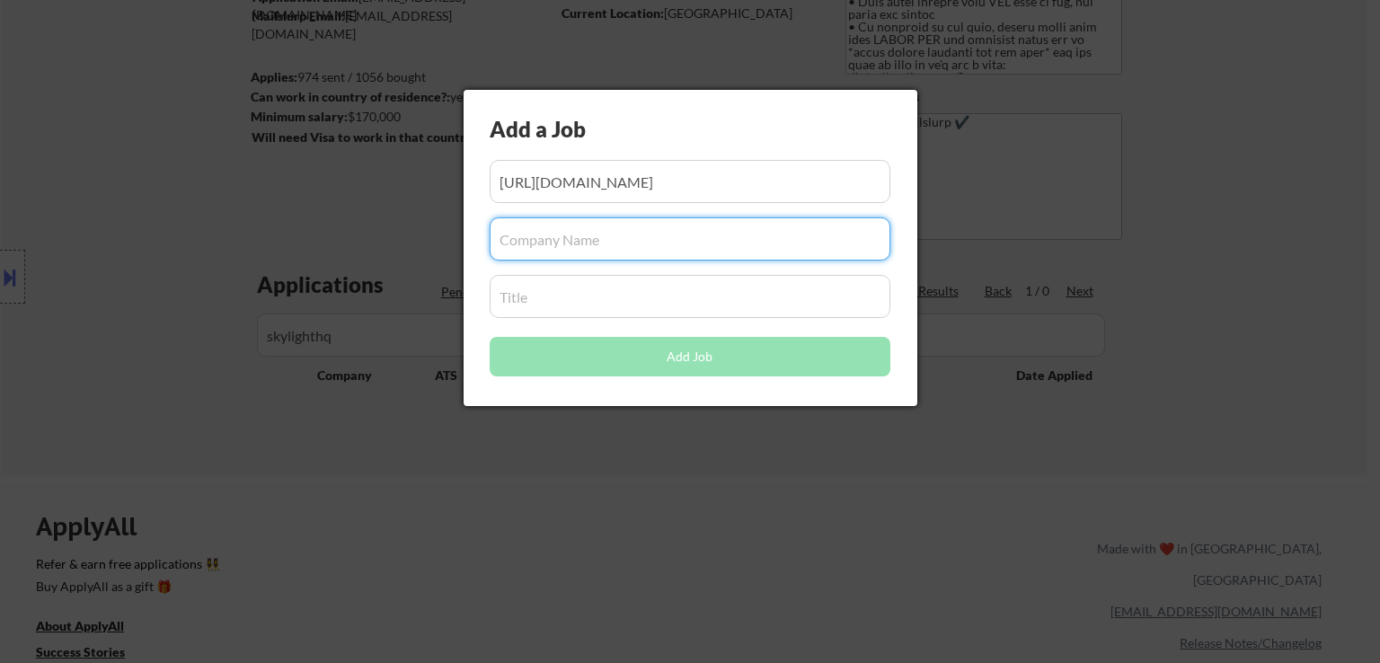
click at [757, 188] on input "input" at bounding box center [690, 181] width 401 height 43
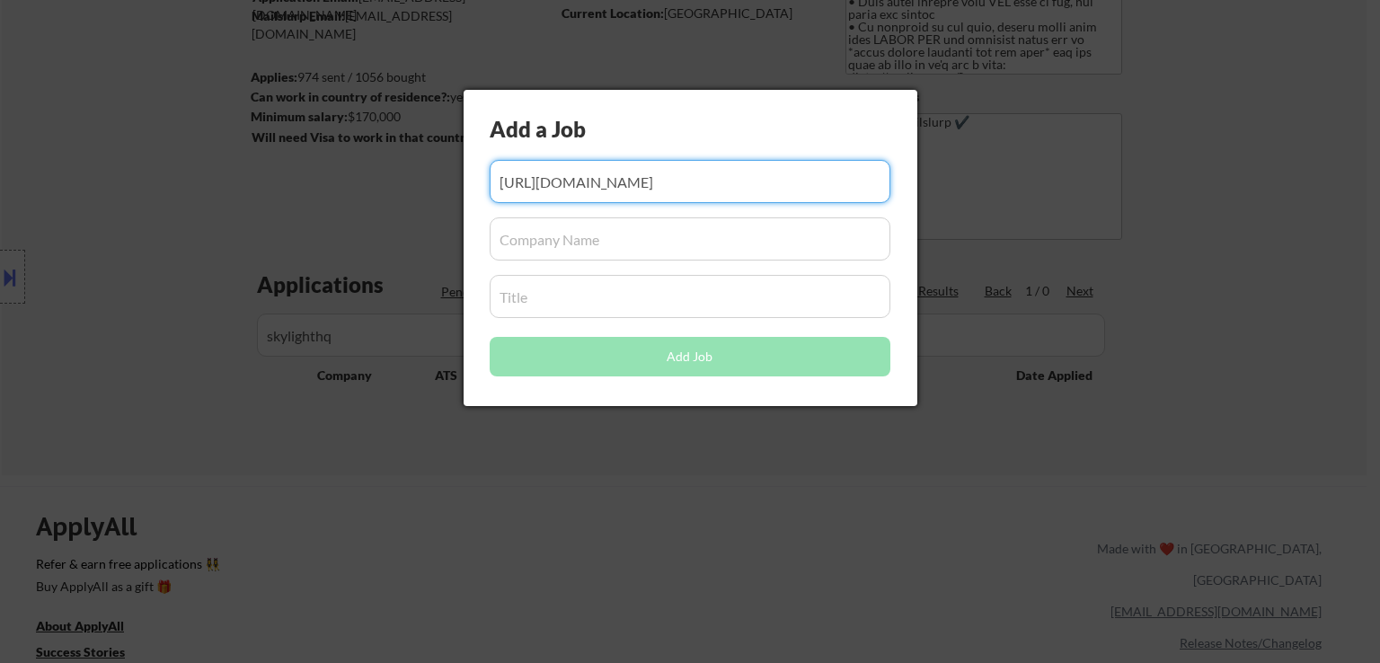
click at [757, 188] on input "input" at bounding box center [690, 181] width 401 height 43
click at [636, 243] on input "input" at bounding box center [690, 238] width 401 height 43
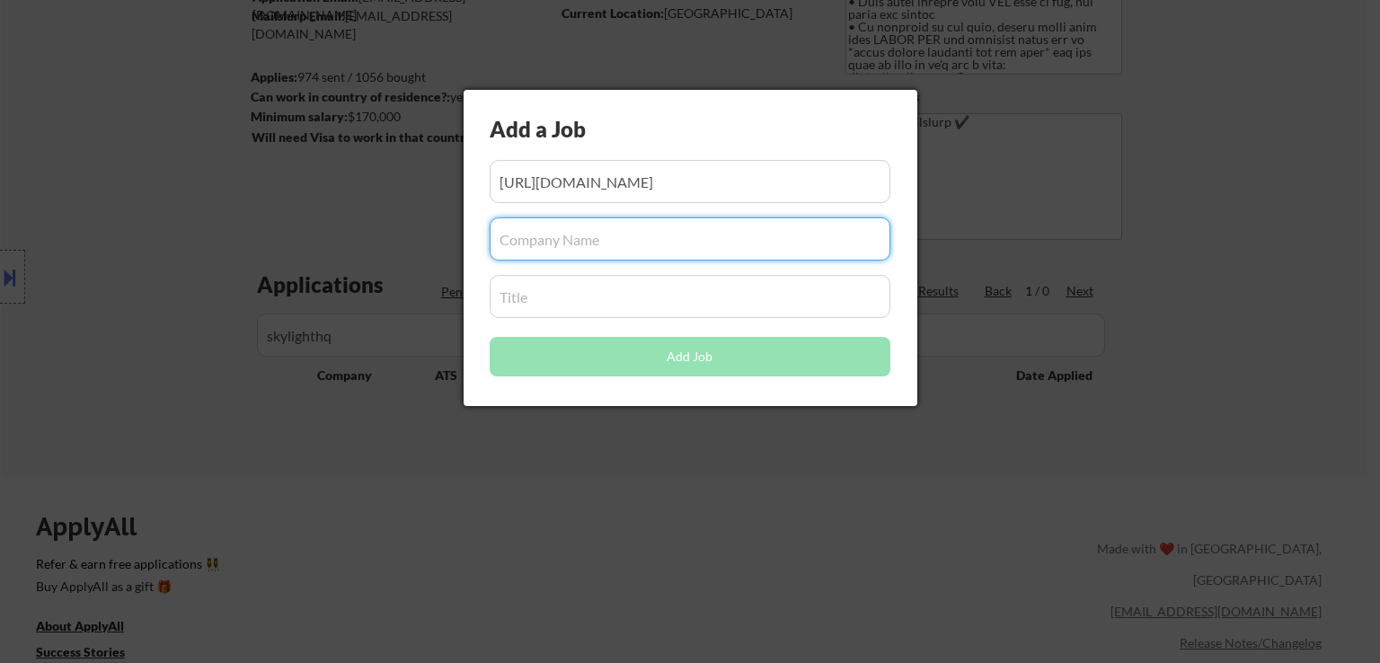
paste input "skylighthq"
type input "skylighthq"
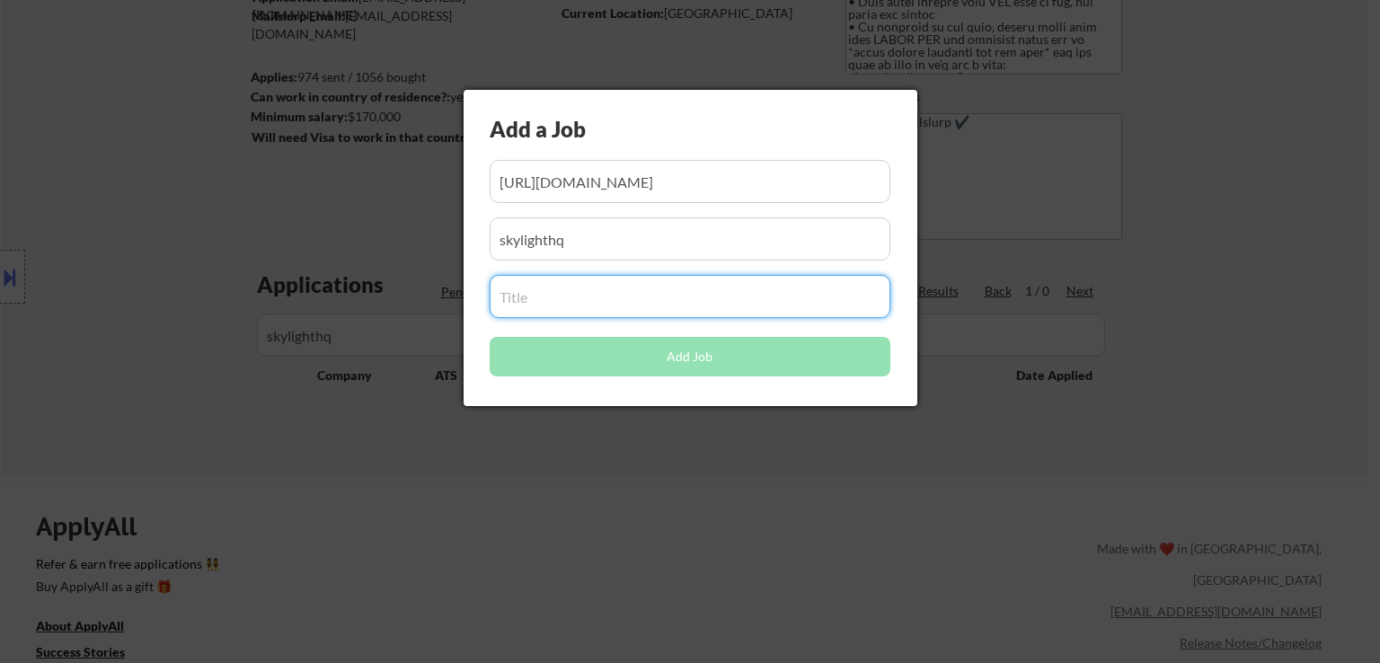
click at [572, 298] on input "input" at bounding box center [690, 296] width 401 height 43
paste input "Senior/Staff Data Scientist (HHS)"
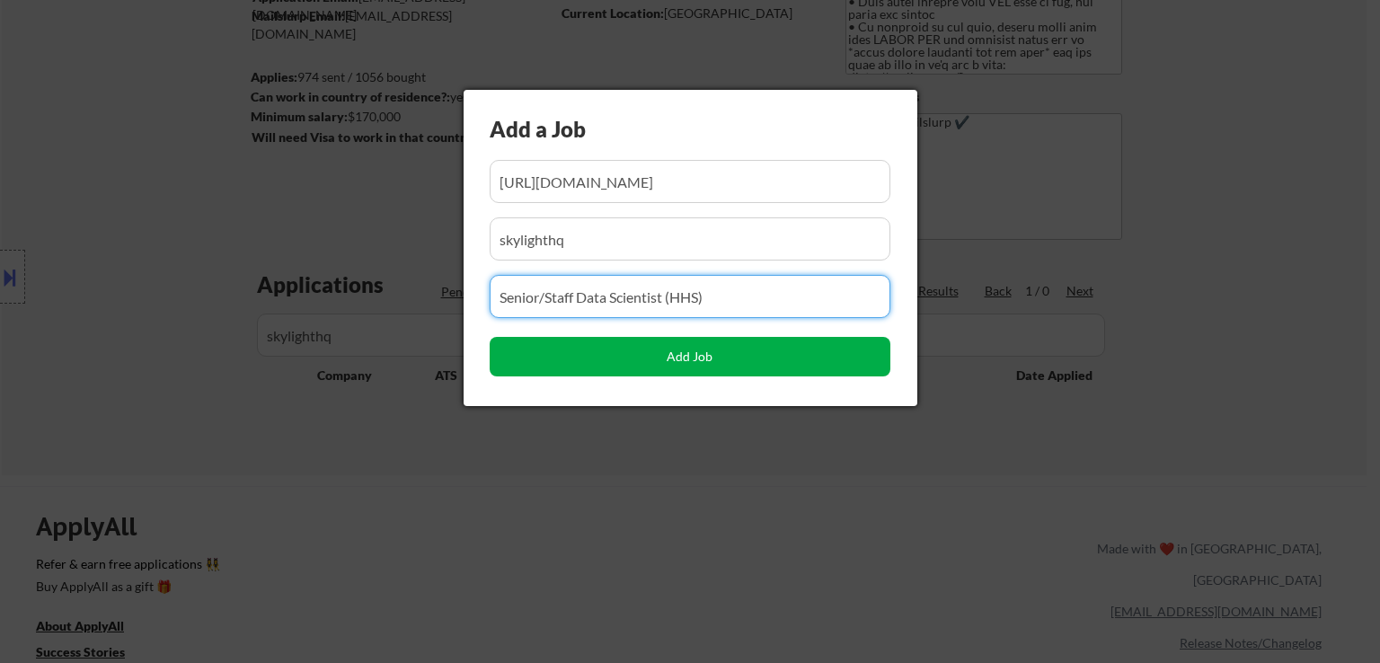
type input "Senior/Staff Data Scientist (HHS)"
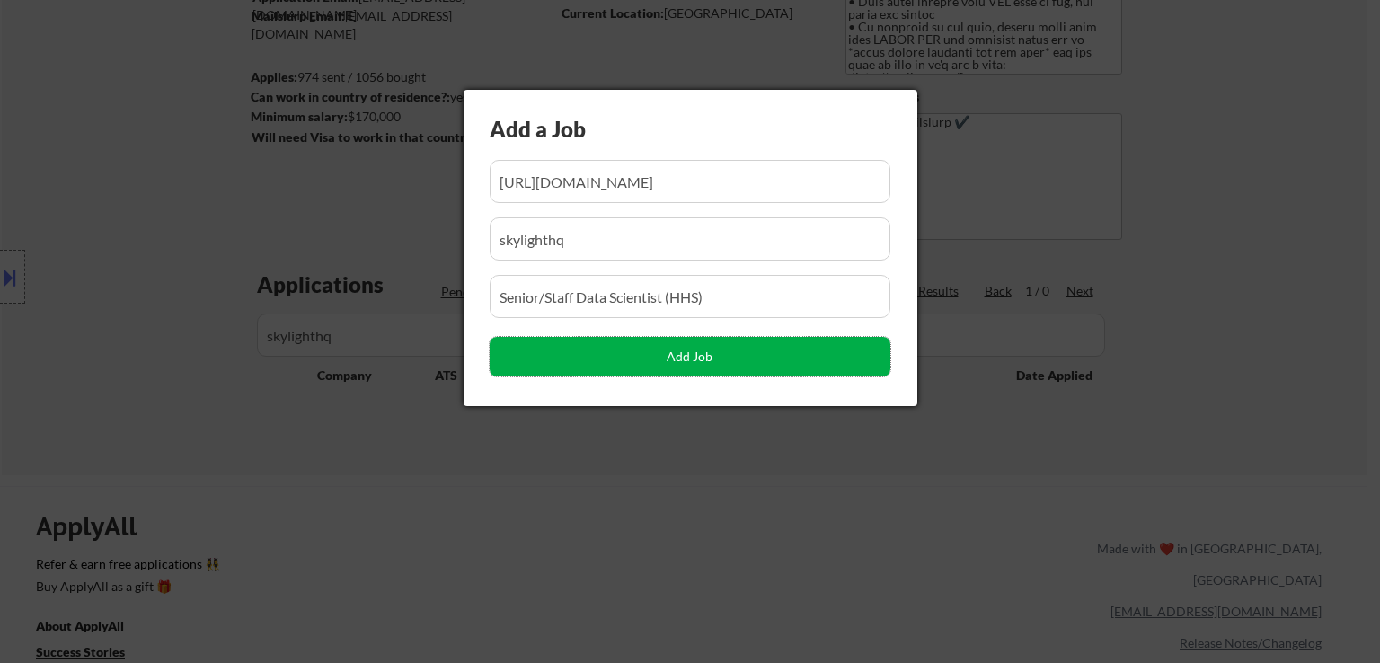
click at [663, 360] on button "Add Job" at bounding box center [690, 357] width 401 height 40
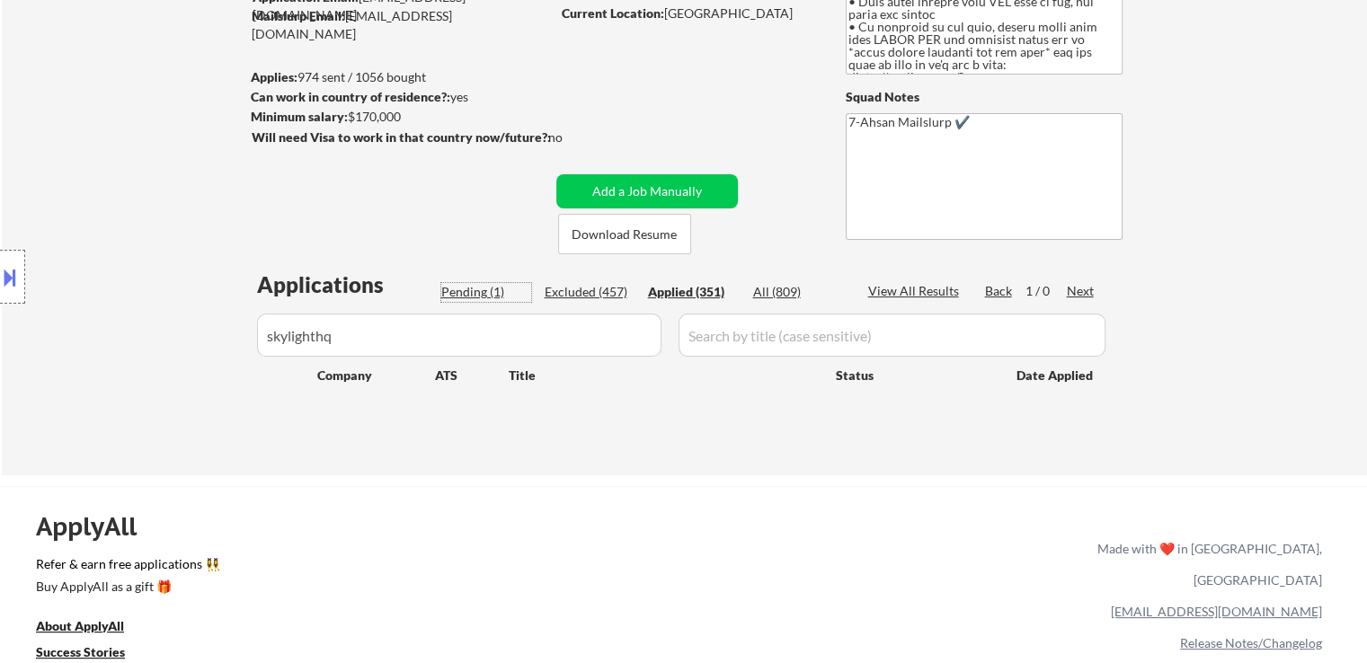
click at [471, 297] on div "Pending (1)" at bounding box center [486, 292] width 90 height 18
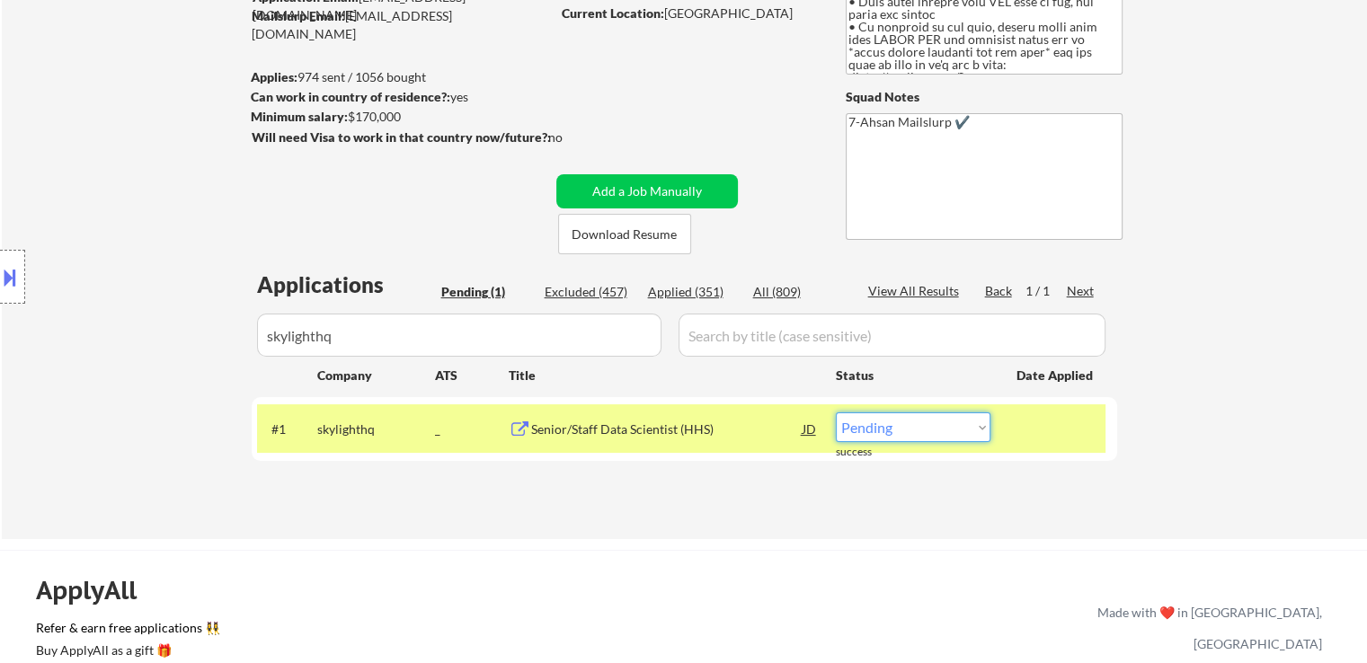
click at [917, 425] on select "Choose an option... Pending Applied Excluded (Questions) Excluded (Expired) Exc…" at bounding box center [913, 427] width 155 height 30
select select ""applied""
click at [836, 412] on select "Choose an option... Pending Applied Excluded (Questions) Excluded (Expired) Exc…" at bounding box center [913, 427] width 155 height 30
